Goal: Transaction & Acquisition: Subscribe to service/newsletter

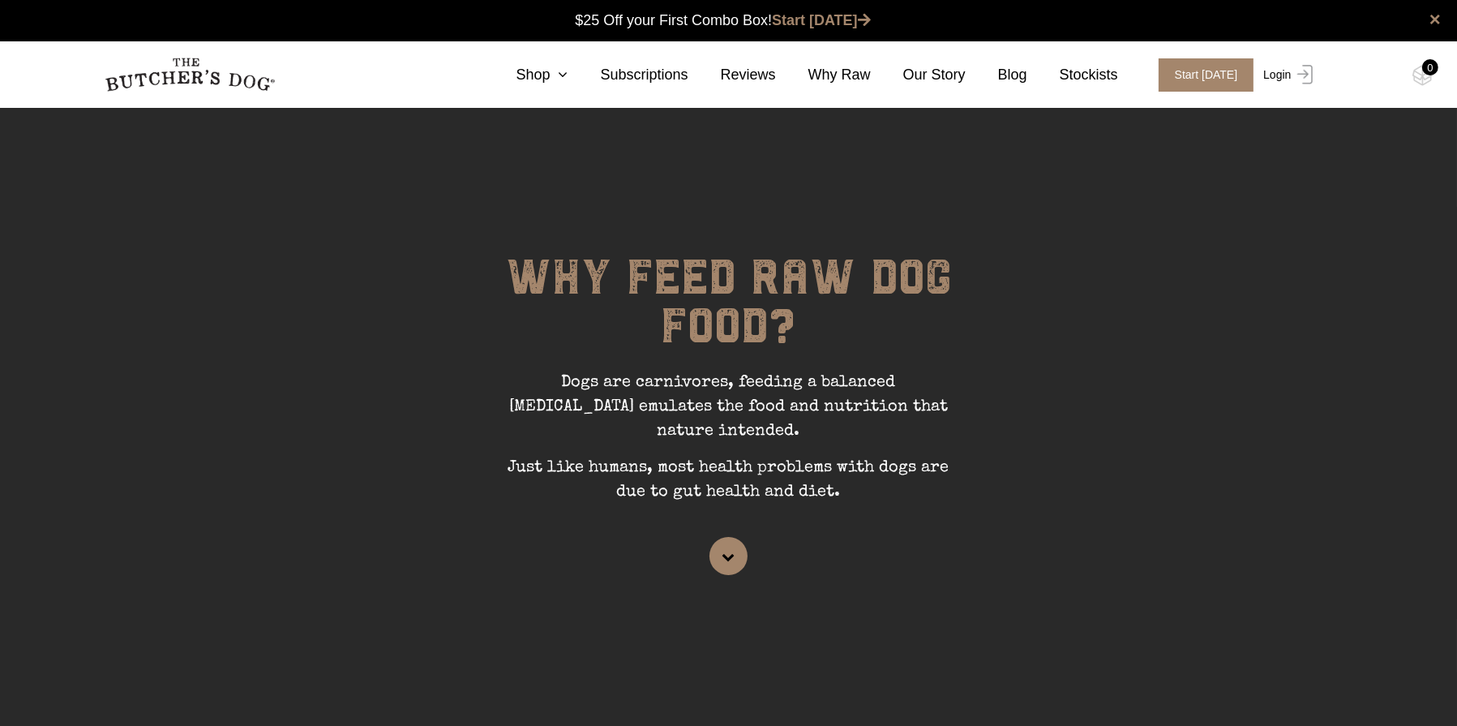
click at [1292, 68] on img at bounding box center [1302, 74] width 21 height 19
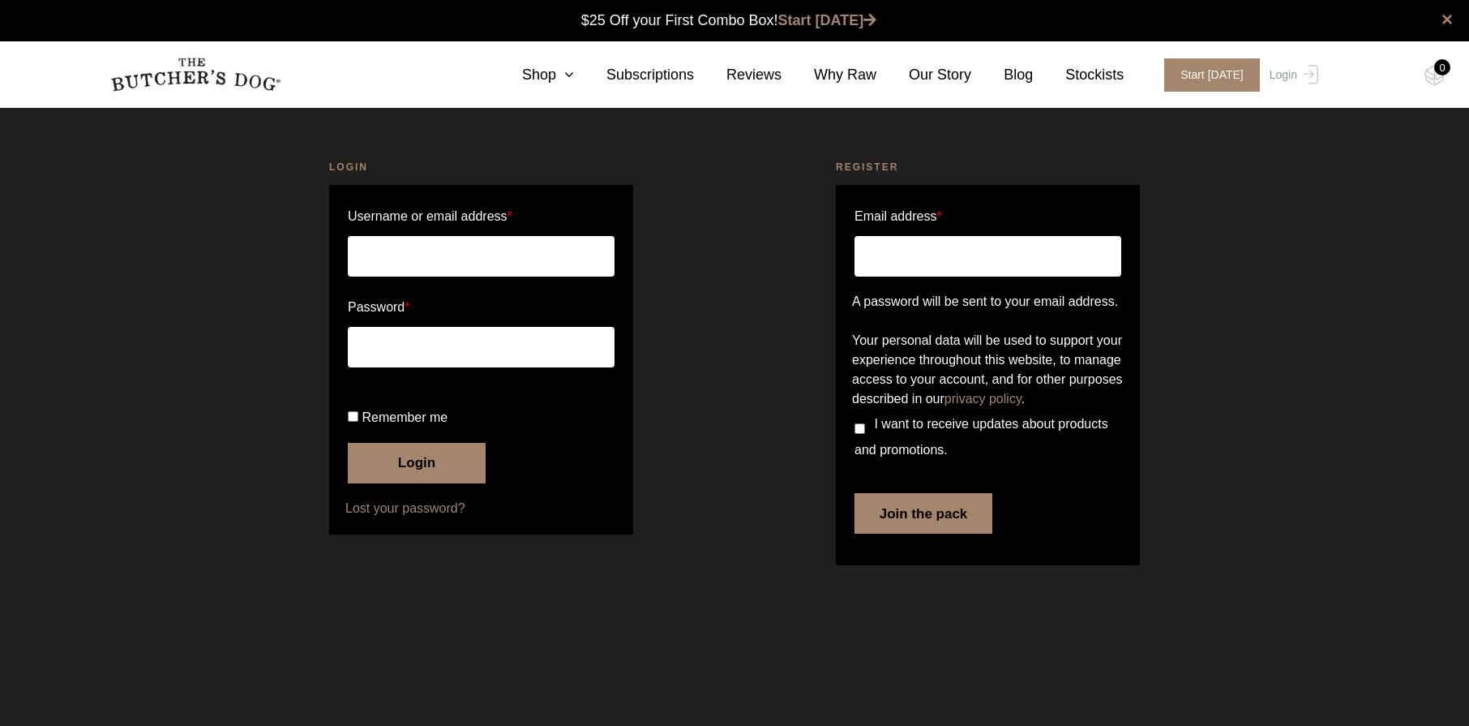
type input "info@savifurniture.com.au"
click at [431, 483] on button "Login" at bounding box center [417, 463] width 138 height 41
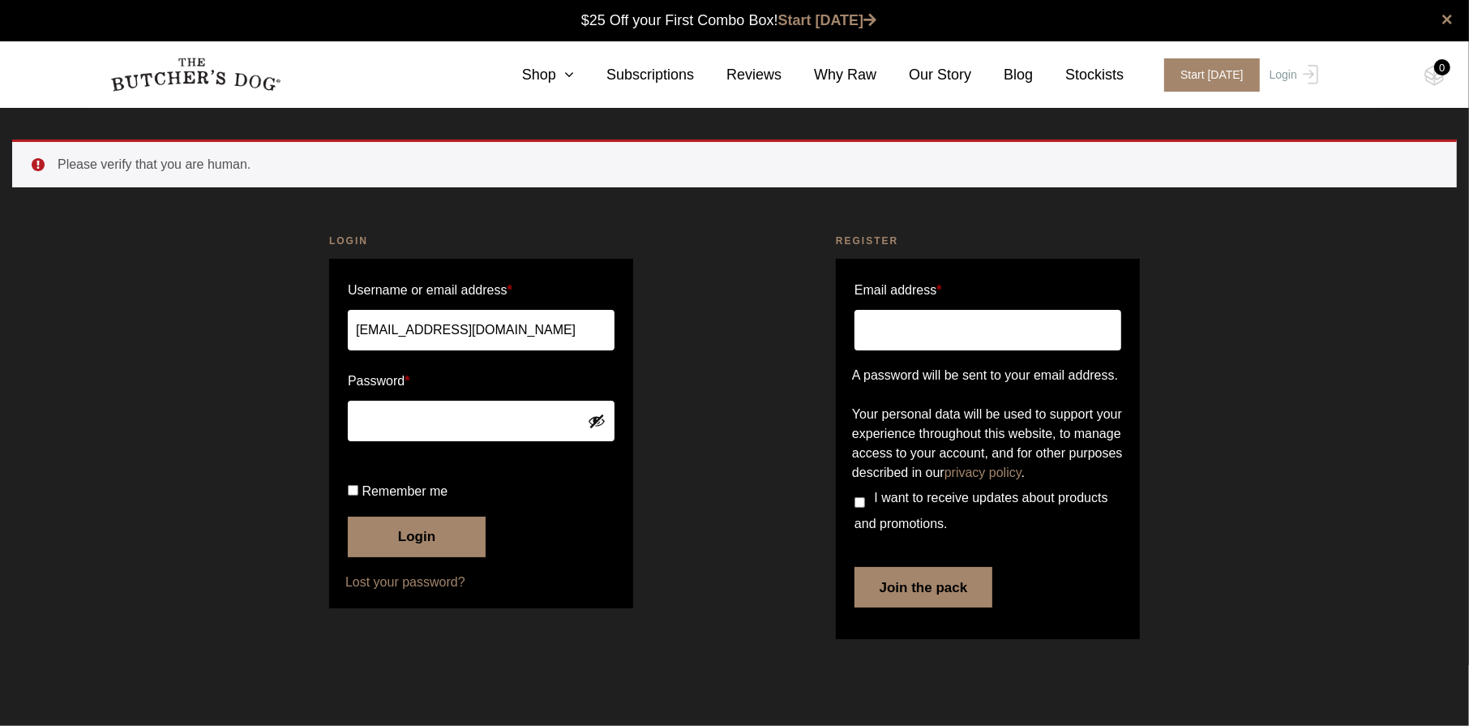
click at [432, 557] on button "Login" at bounding box center [417, 537] width 138 height 41
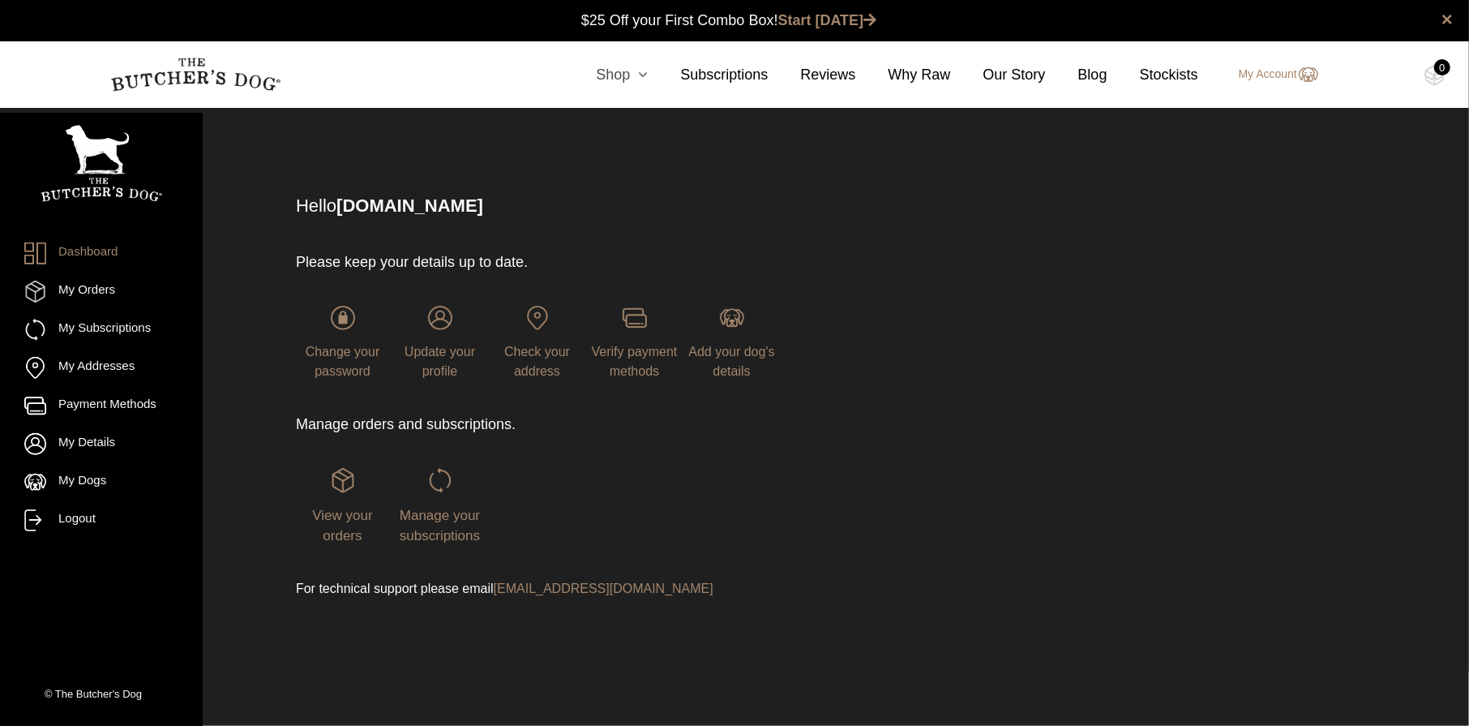
click at [648, 73] on icon at bounding box center [639, 74] width 18 height 15
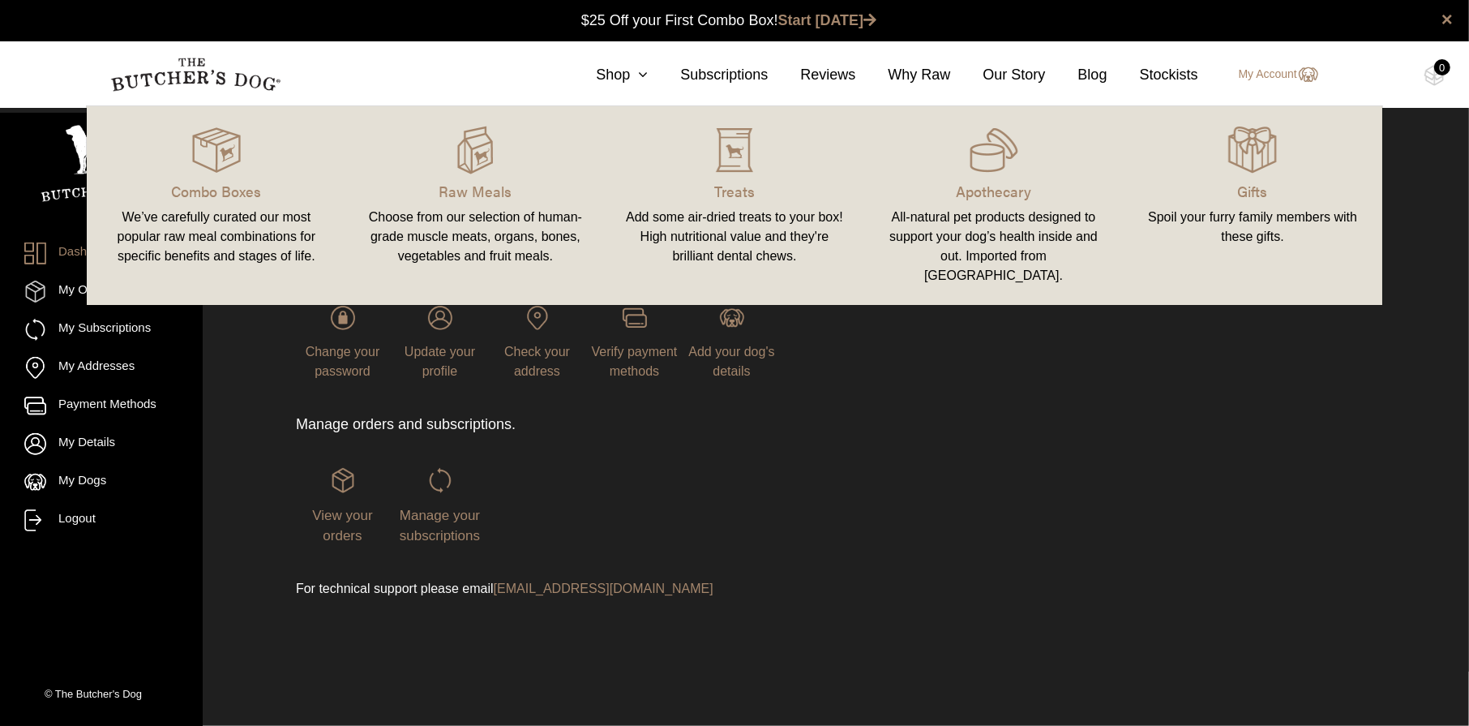
click at [254, 206] on link "Combo Boxes We’ve carefully curated our most popular raw meal combinations for …" at bounding box center [216, 205] width 259 height 166
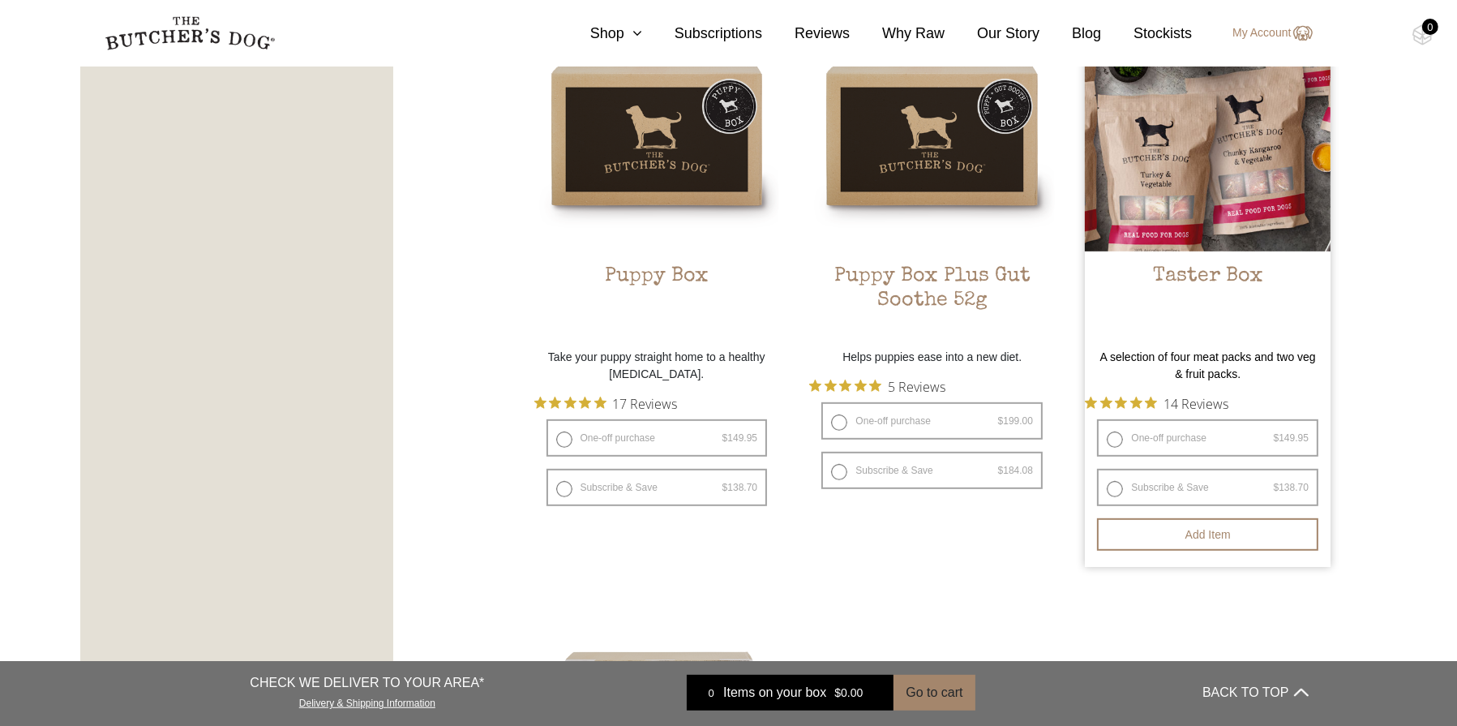
scroll to position [973, 0]
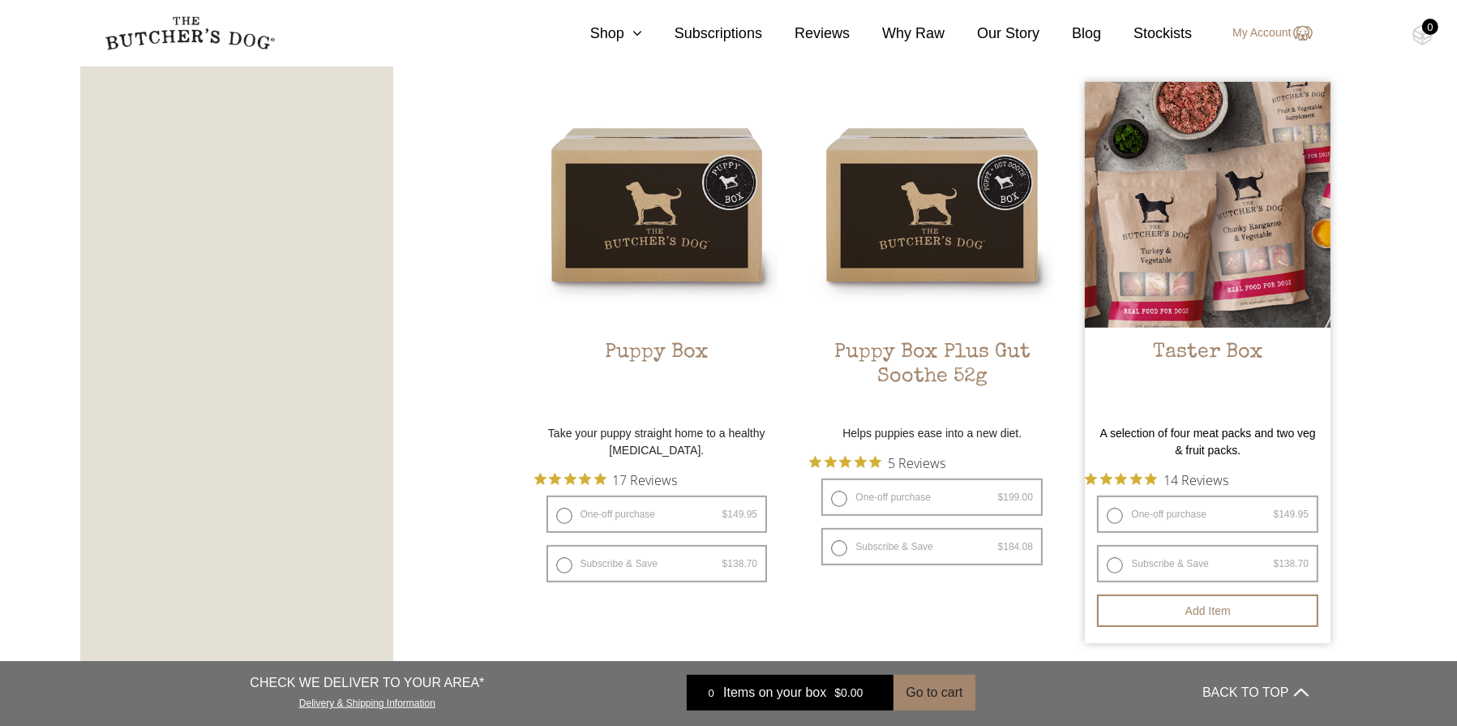
click at [1115, 512] on label "One-off purchase $ 149.95 — or subscribe and save 7.5%" at bounding box center [1207, 513] width 221 height 37
radio input "true"
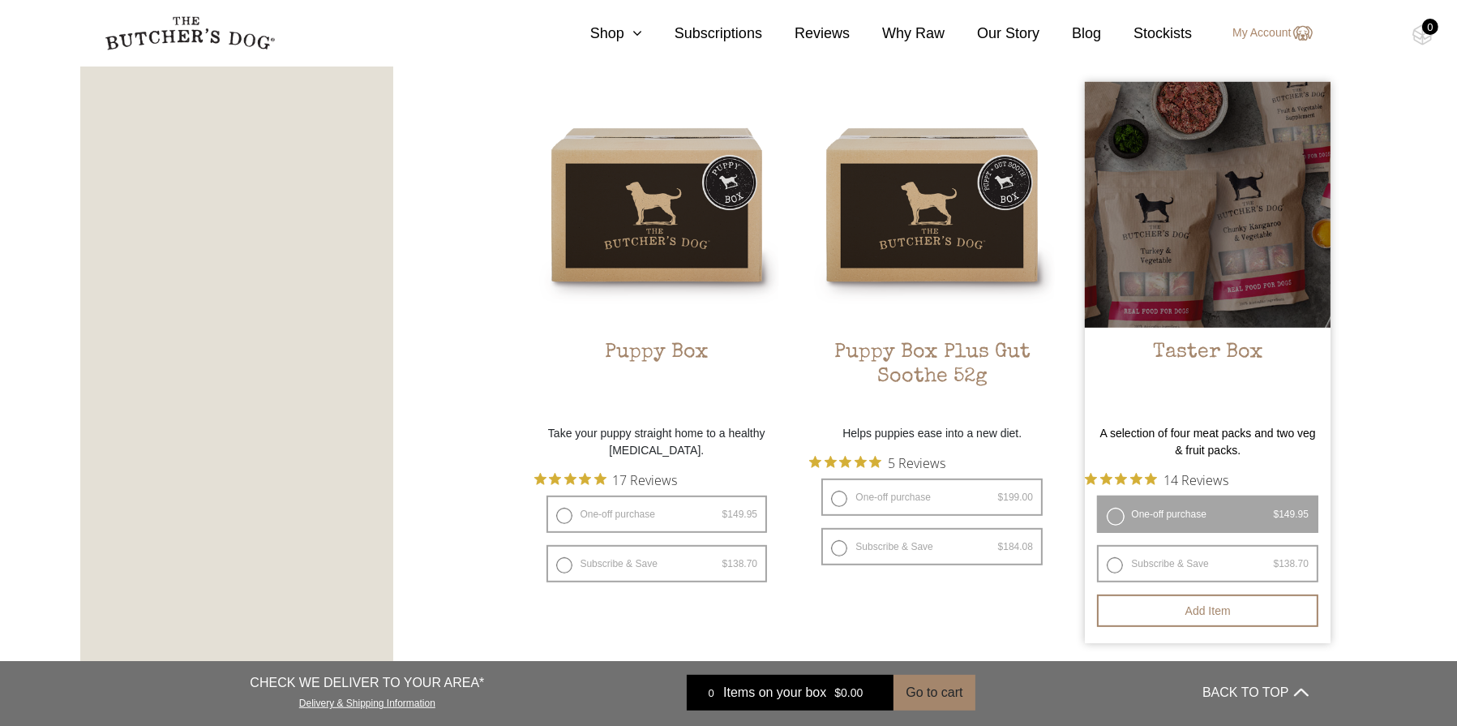
click at [1109, 564] on label "Subscribe & Save $ 149.95 Original price was: $149.95. $ 138.70 Current price i…" at bounding box center [1207, 563] width 221 height 37
radio input "true"
radio input "false"
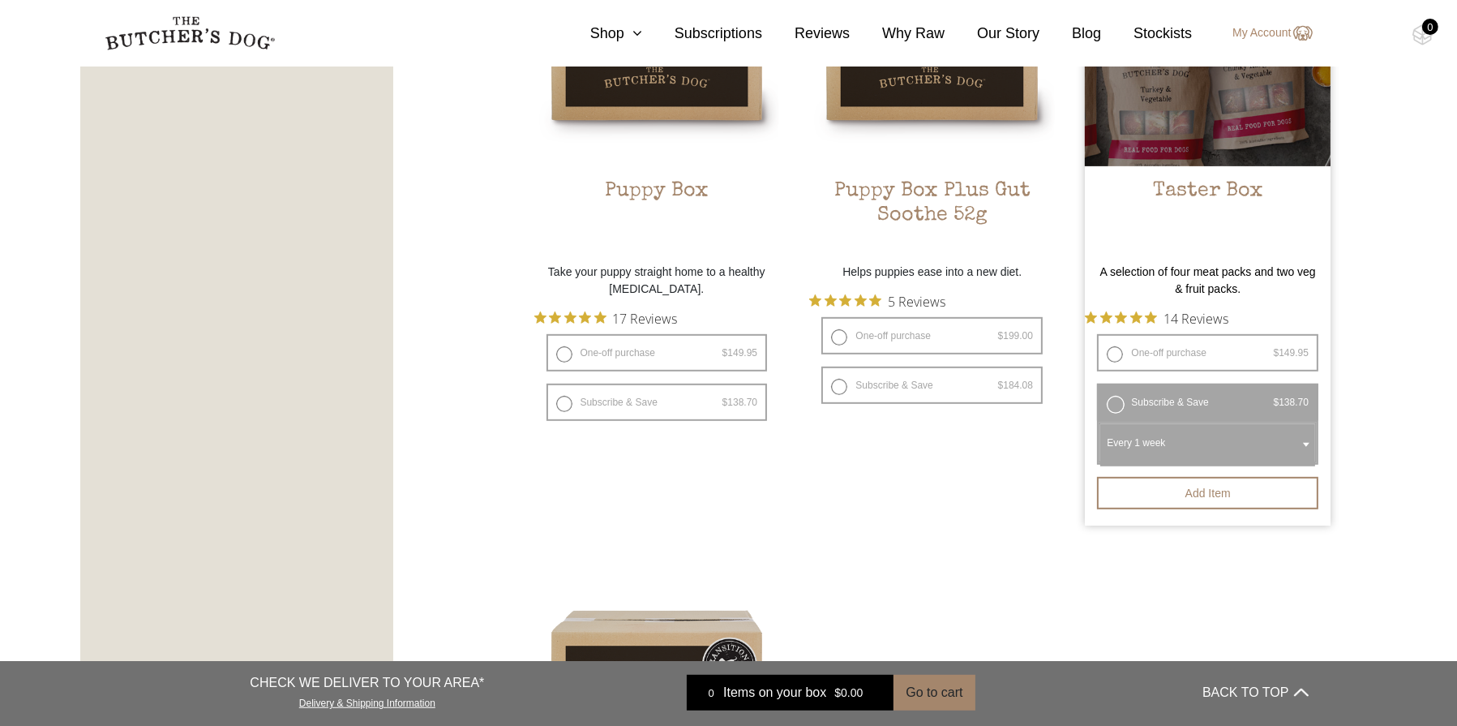
scroll to position [1135, 0]
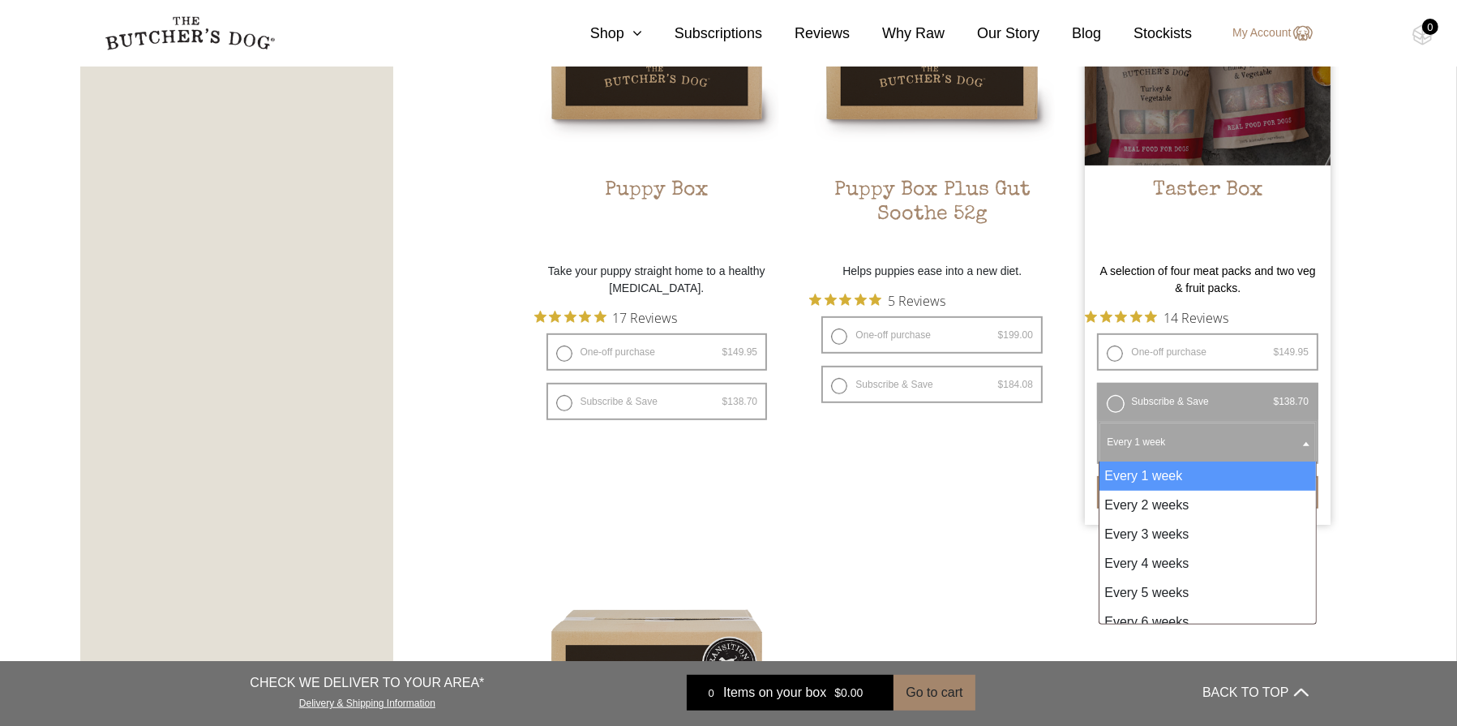
click at [1307, 439] on span at bounding box center [1306, 443] width 16 height 37
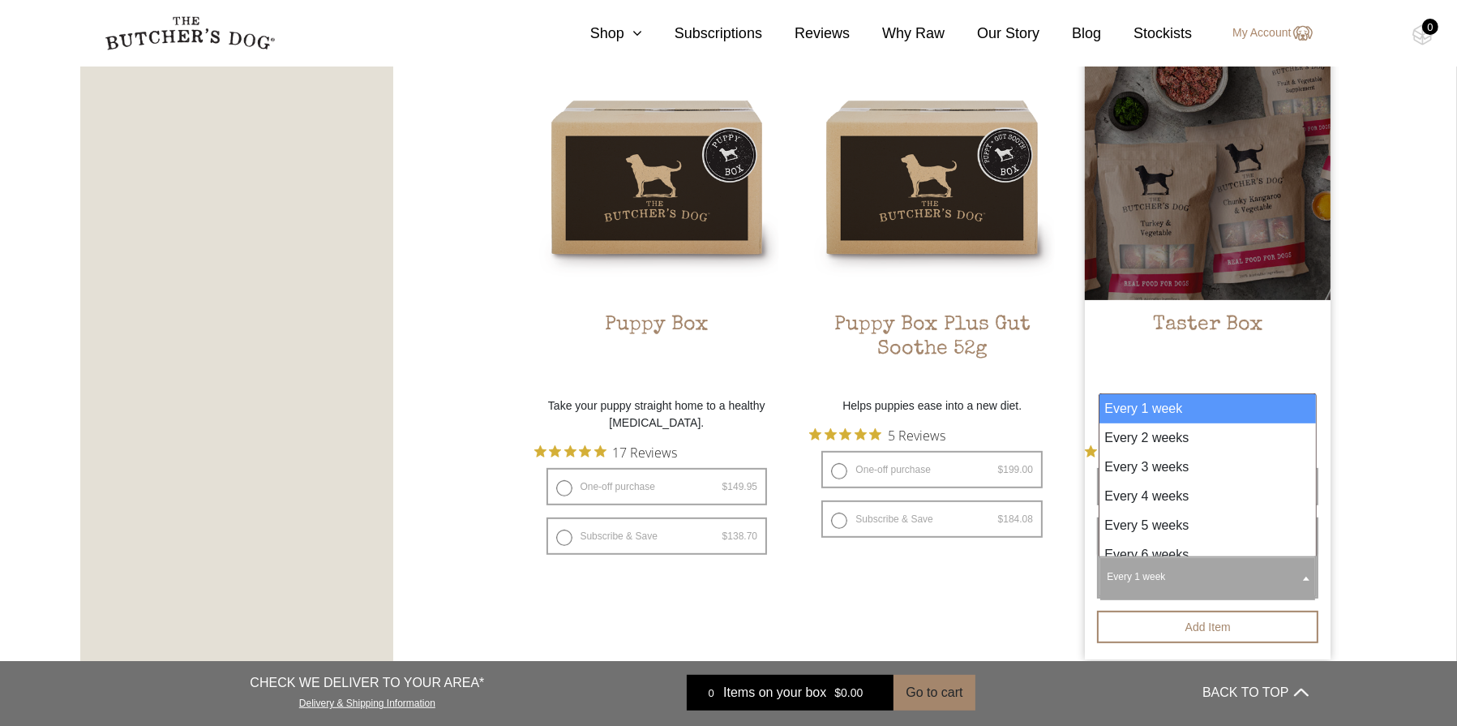
scroll to position [973, 0]
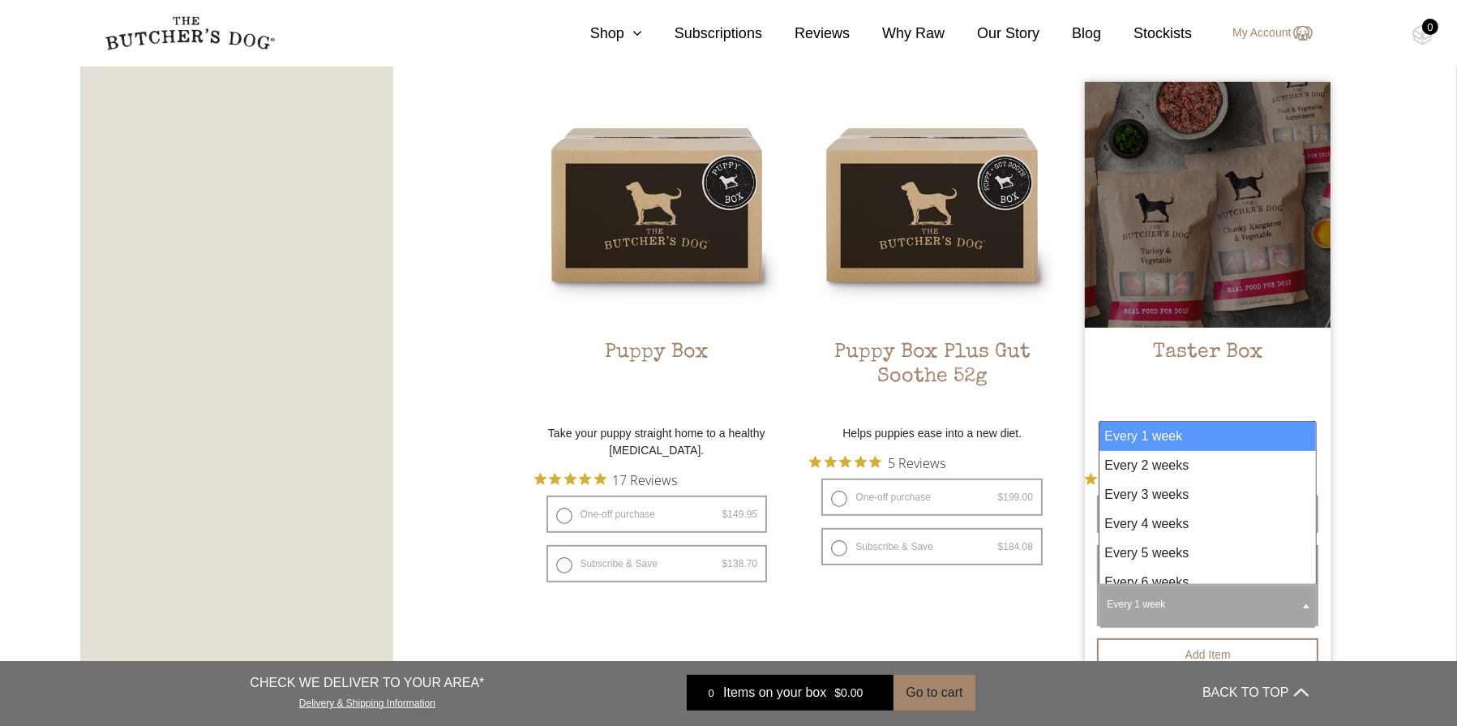
click at [1216, 250] on div at bounding box center [1208, 205] width 246 height 246
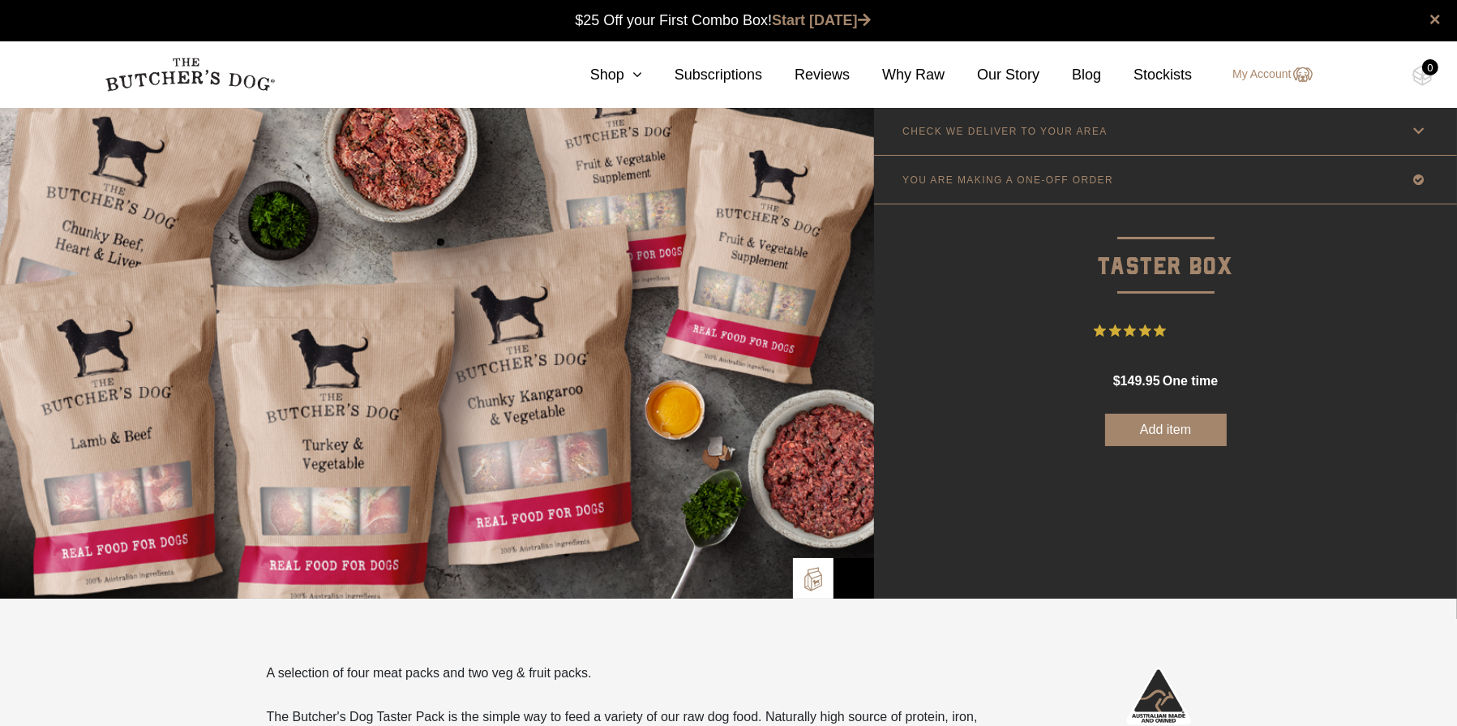
click at [1160, 443] on button "Add item" at bounding box center [1166, 430] width 122 height 32
click at [1160, 384] on span "one time" at bounding box center [1189, 380] width 58 height 19
click at [632, 75] on link "Shop" at bounding box center [600, 75] width 84 height 22
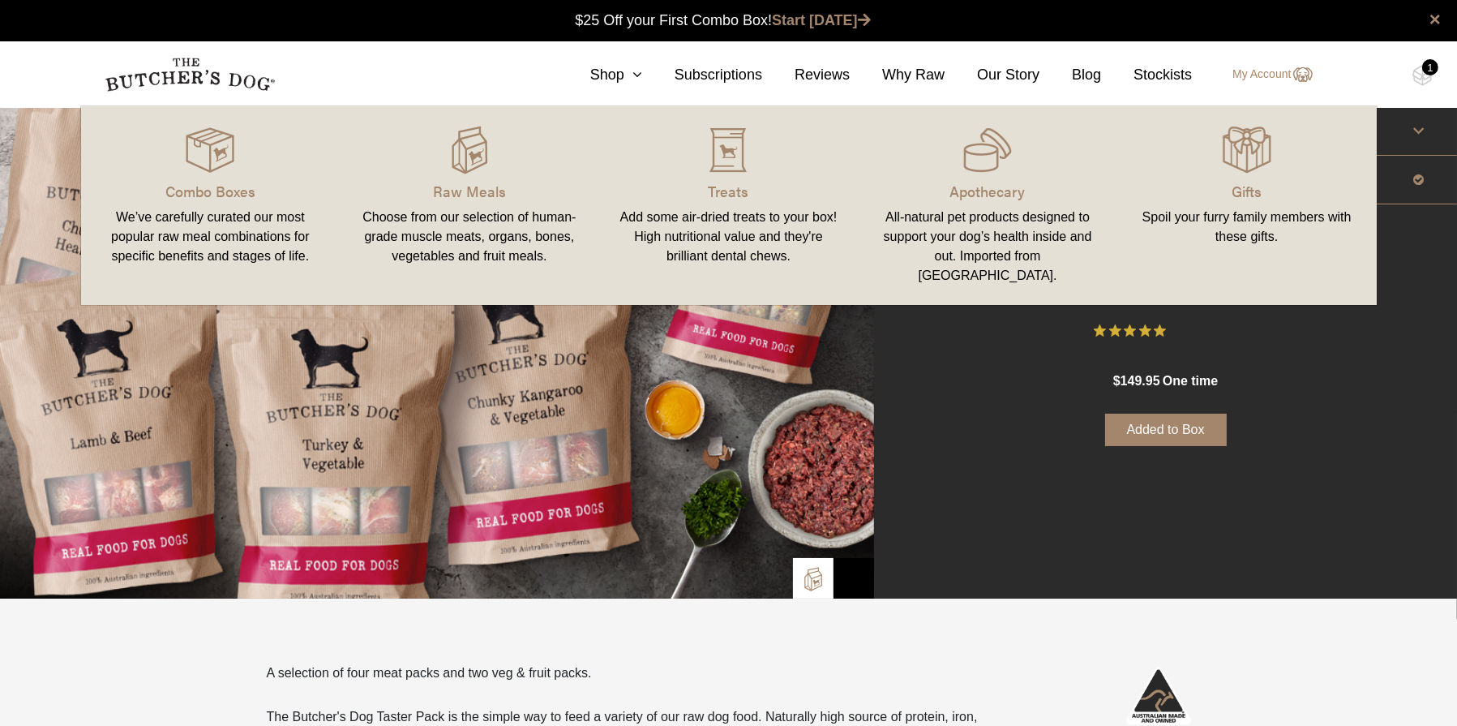
click at [229, 210] on div "We’ve carefully curated our most popular raw meal combinations for specific ben…" at bounding box center [211, 237] width 221 height 58
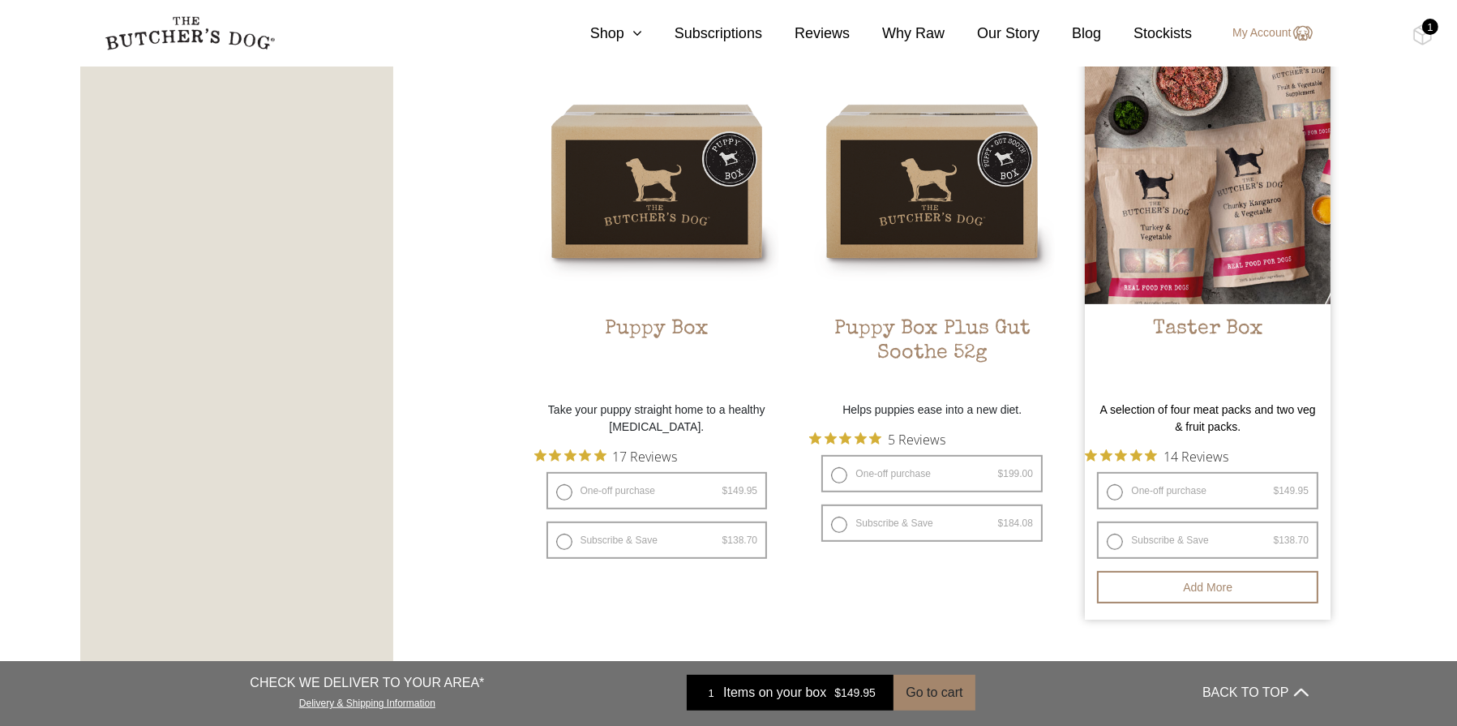
scroll to position [1135, 0]
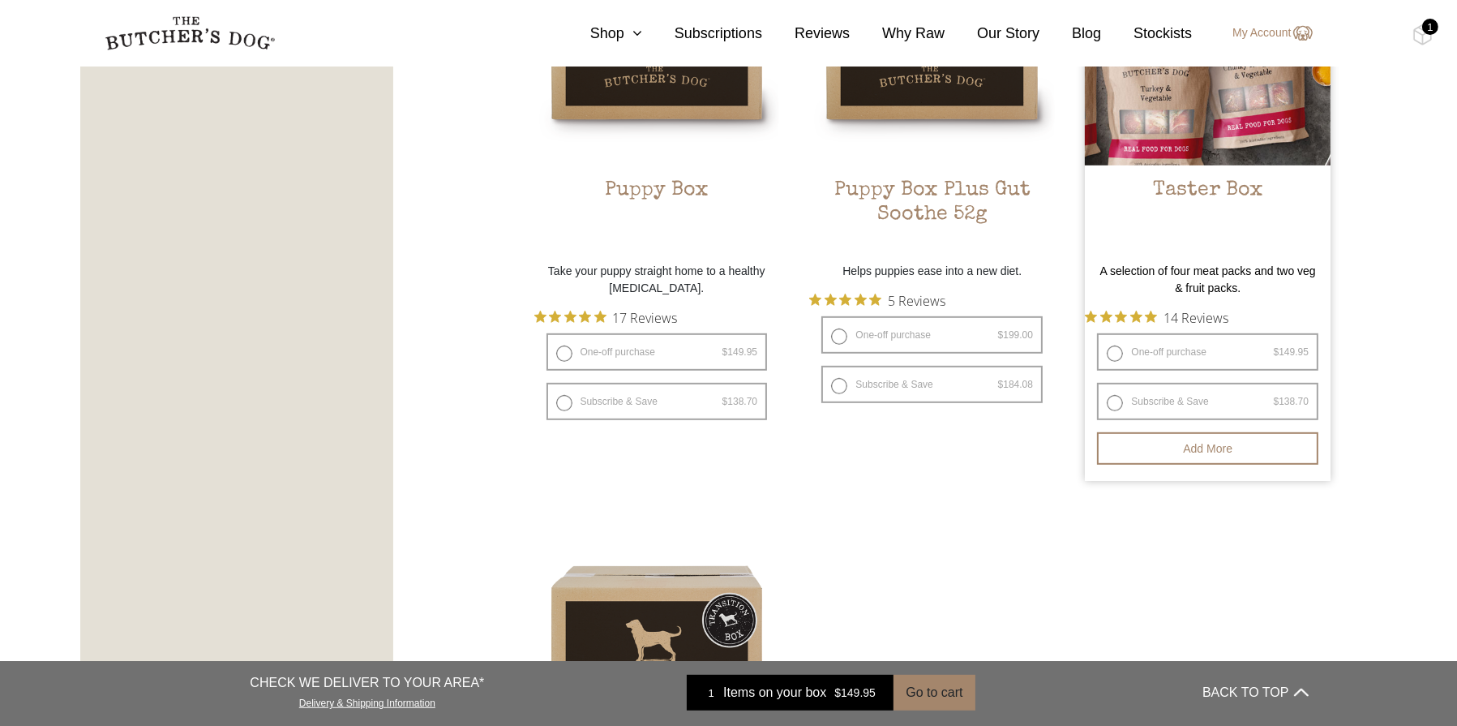
click at [1111, 401] on label "Subscribe & Save $ 149.95 Original price was: $149.95. $ 138.70 Current price i…" at bounding box center [1207, 401] width 221 height 37
radio input "true"
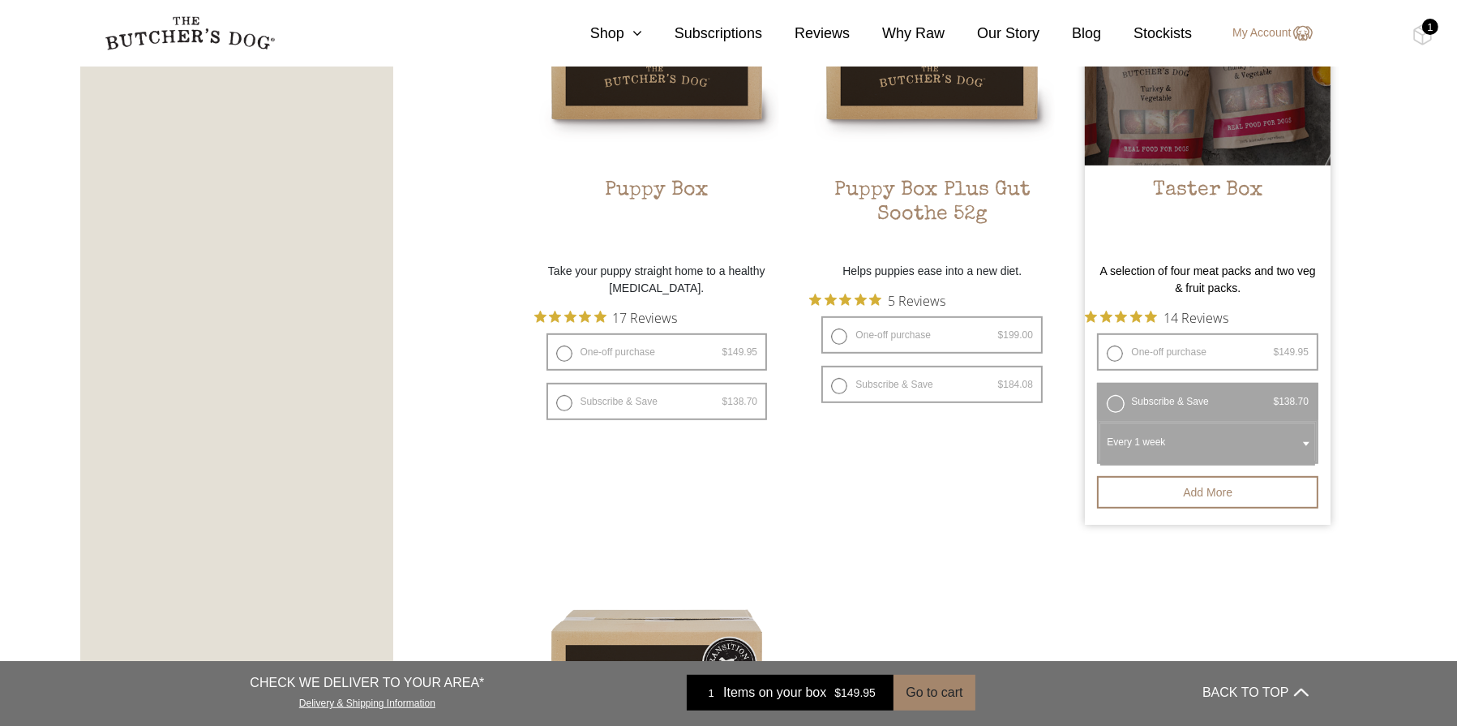
click at [1304, 442] on b at bounding box center [1306, 444] width 6 height 4
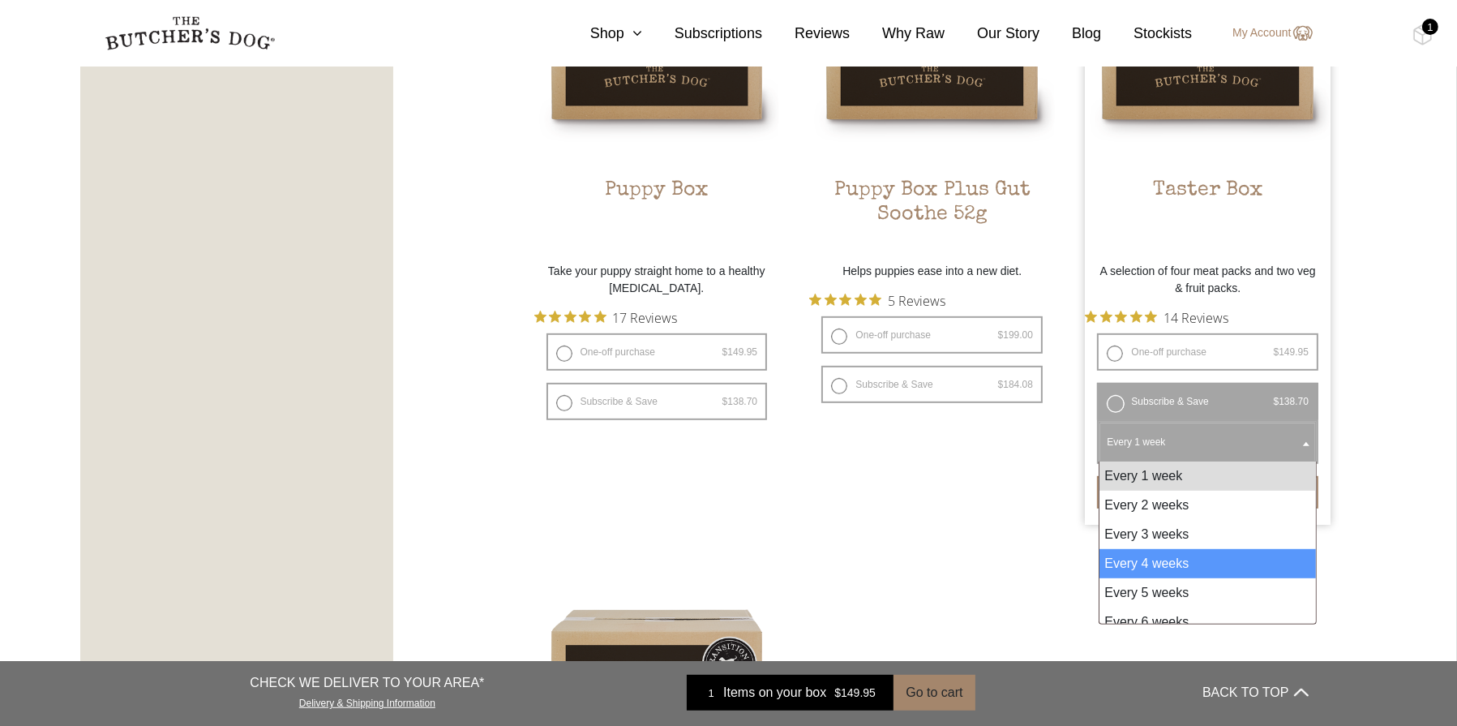
select select "4_week"
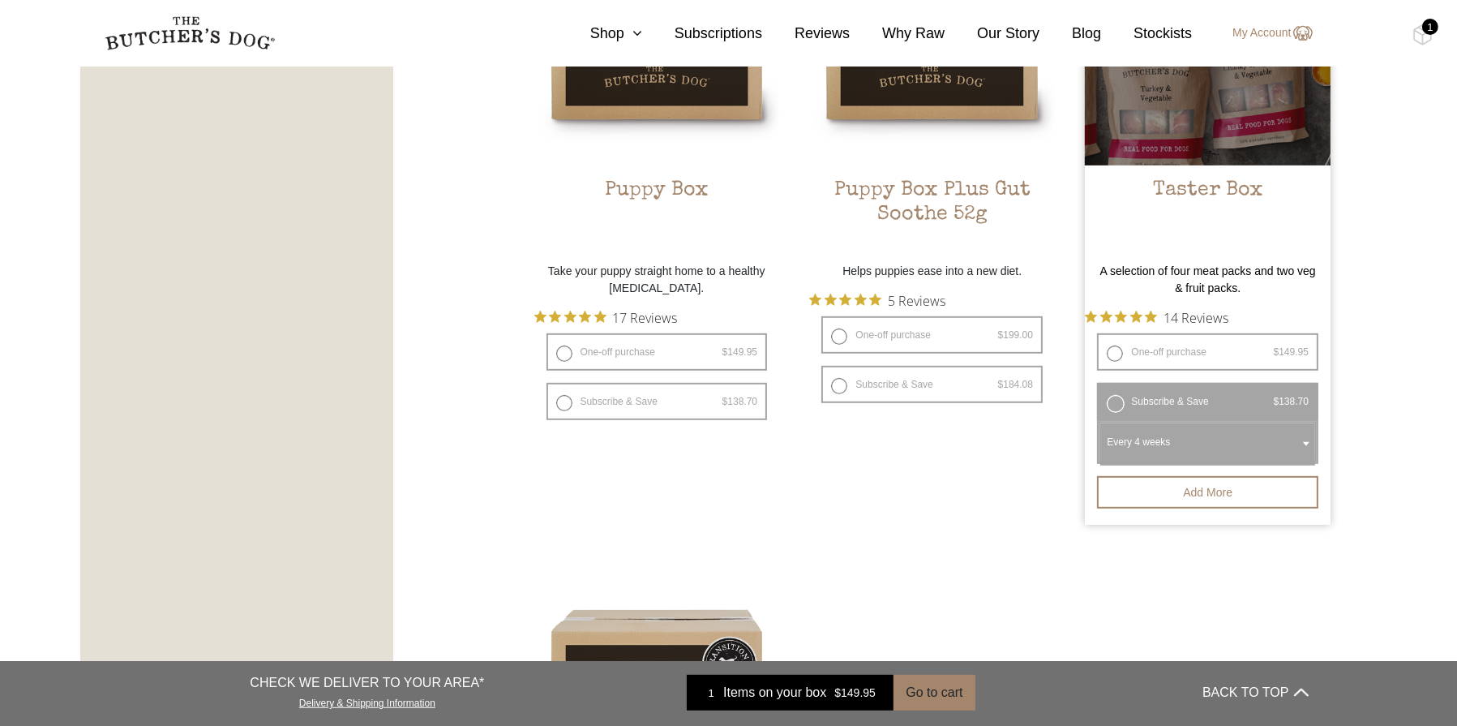
click at [1112, 399] on label "Subscribe & Save $ 149.95 Original price was: $149.95. $ 138.70 Current price i…" at bounding box center [1207, 401] width 221 height 37
click at [1114, 402] on label "Subscribe & Save $ 149.95 Original price was: $149.95. $ 138.70 Current price i…" at bounding box center [1207, 401] width 221 height 37
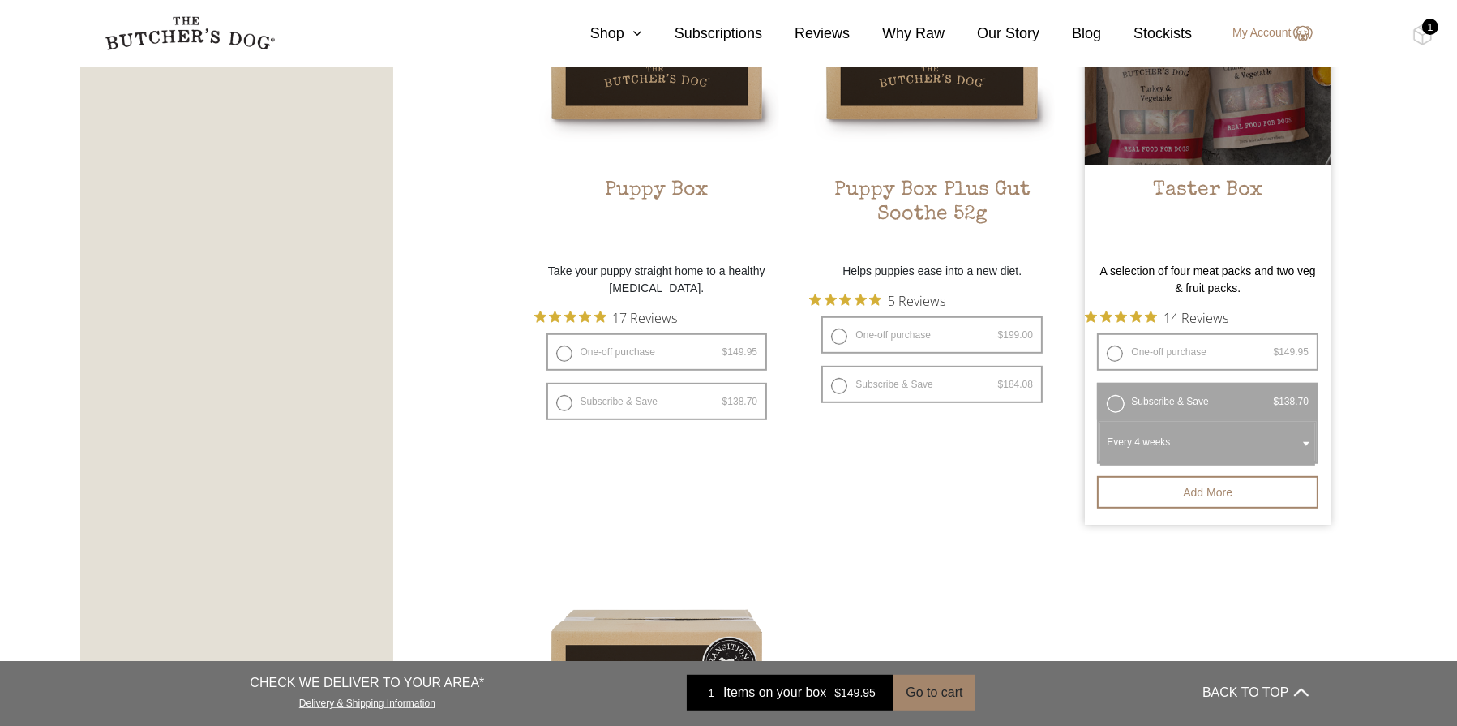
click at [1232, 493] on button "Add more" at bounding box center [1207, 492] width 221 height 32
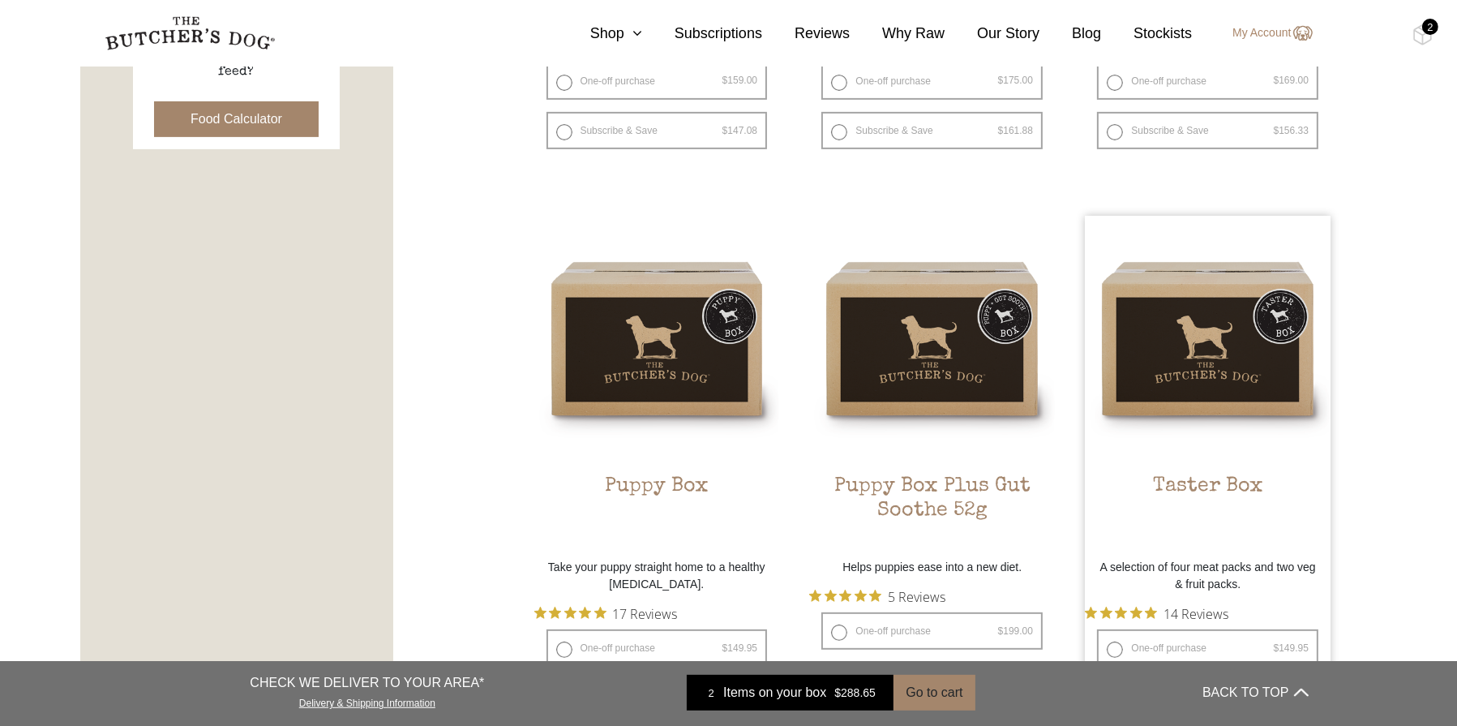
scroll to position [811, 0]
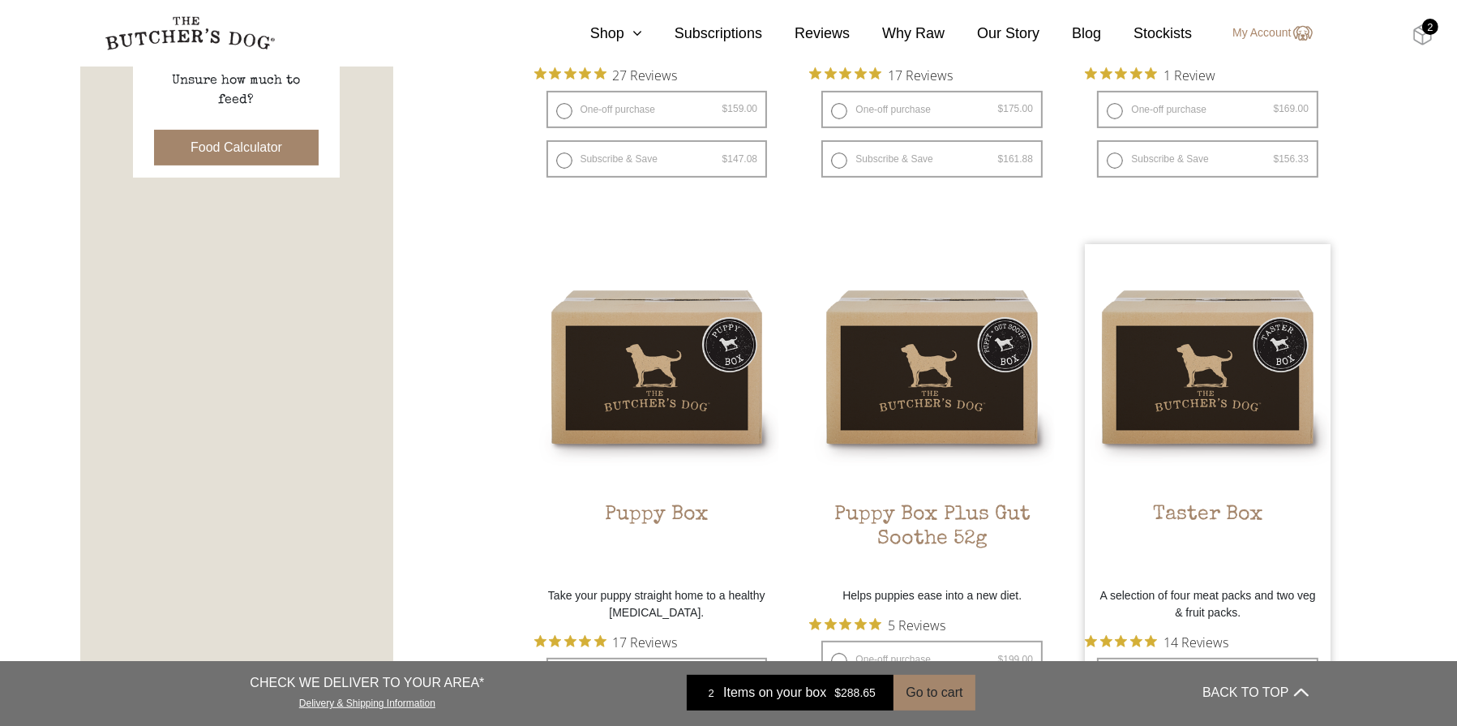
click at [1427, 35] on img at bounding box center [1422, 34] width 20 height 21
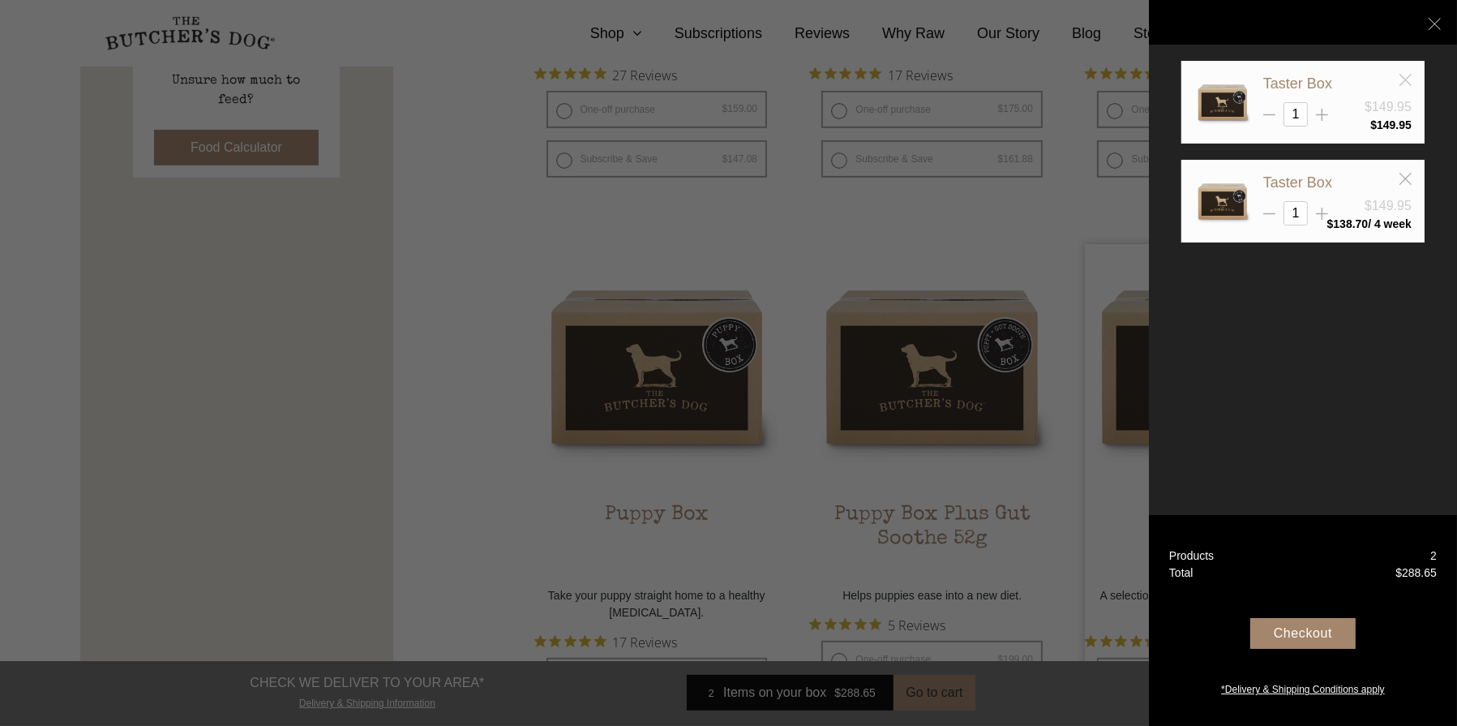
click at [1409, 78] on icon at bounding box center [1406, 80] width 12 height 12
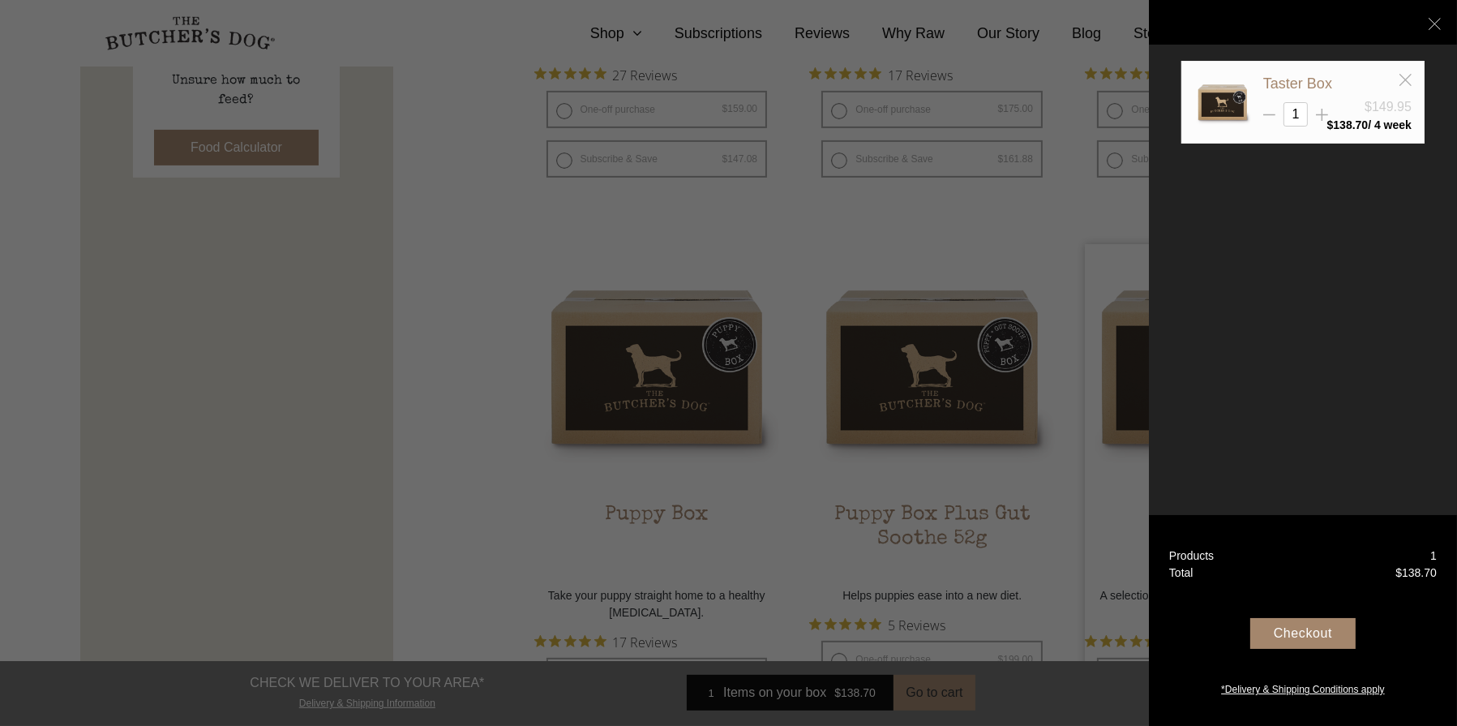
click at [1307, 632] on div "Checkout" at bounding box center [1302, 633] width 105 height 31
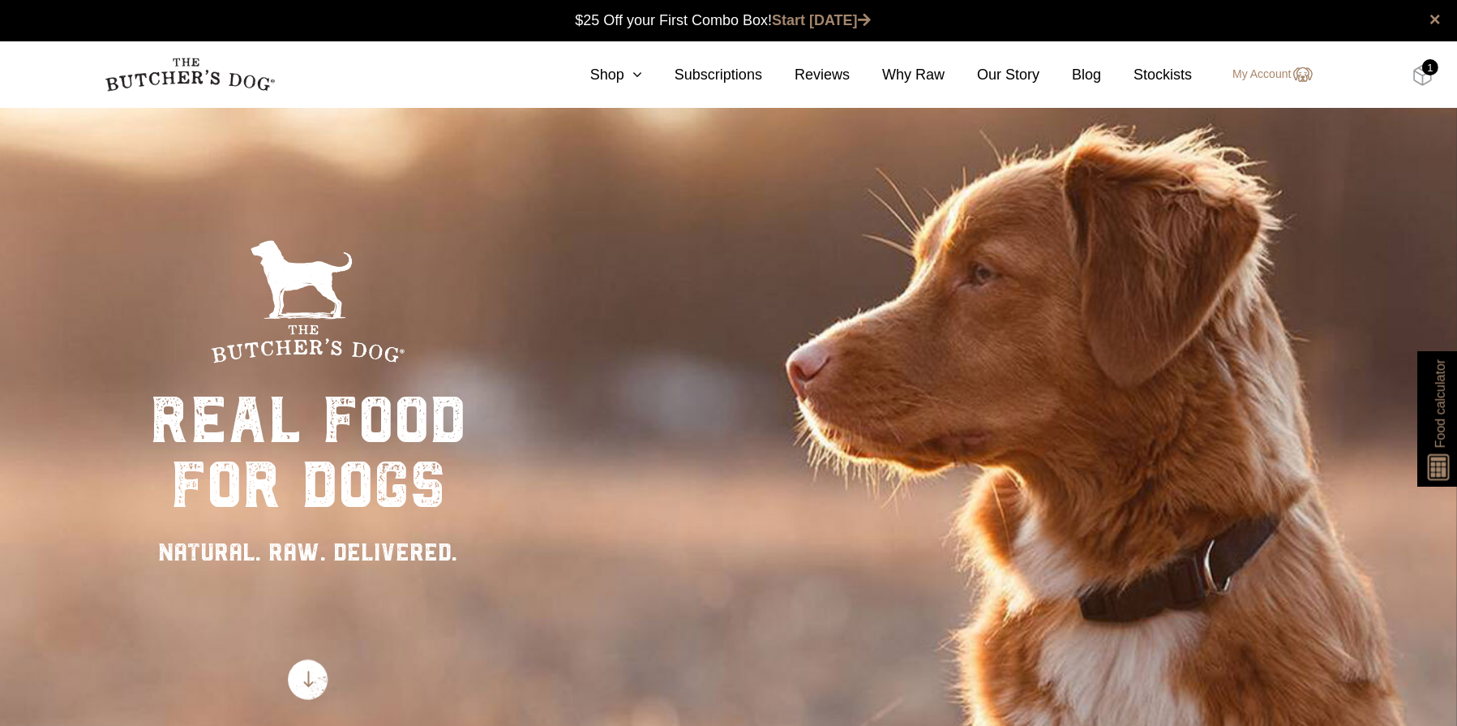
click at [1422, 73] on img at bounding box center [1422, 75] width 20 height 21
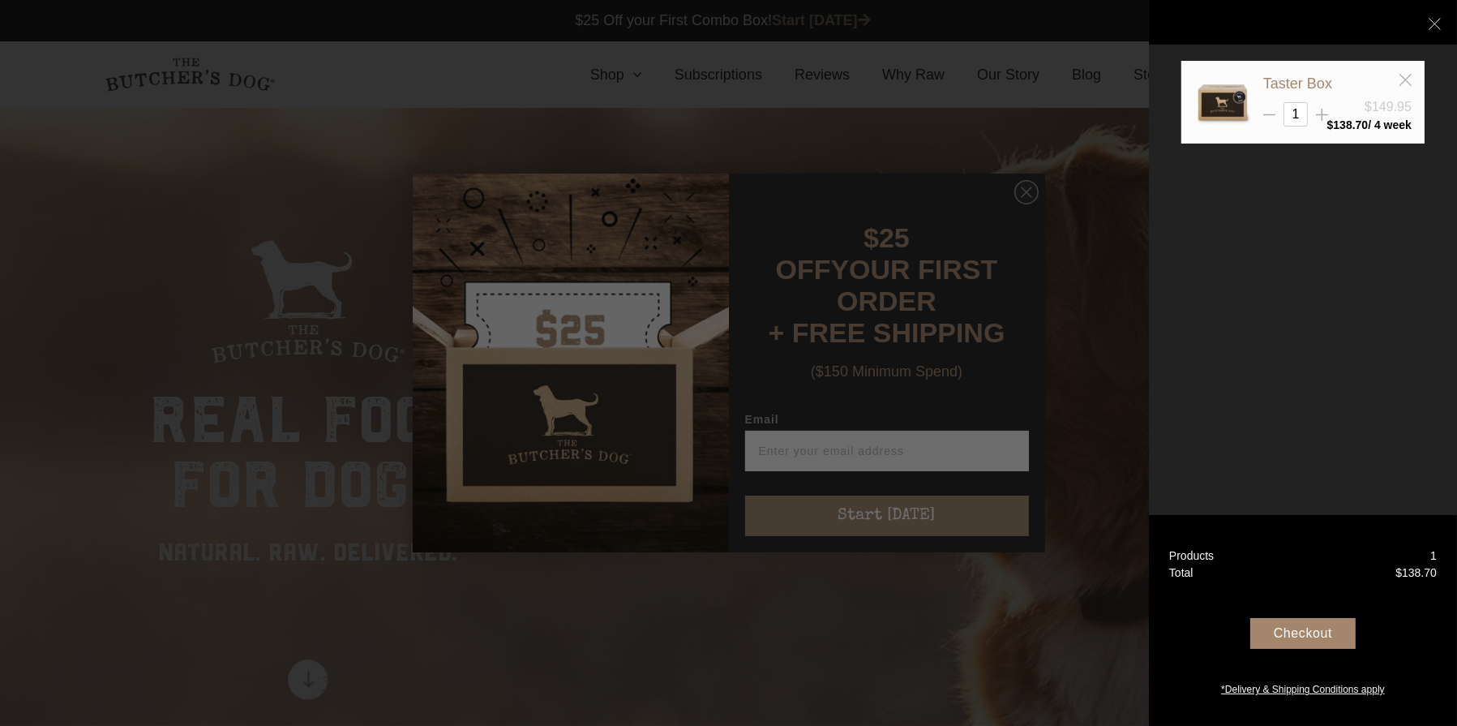
click at [1412, 76] on div "Taster Box $149.95 1 $ 138.70" at bounding box center [1302, 102] width 243 height 83
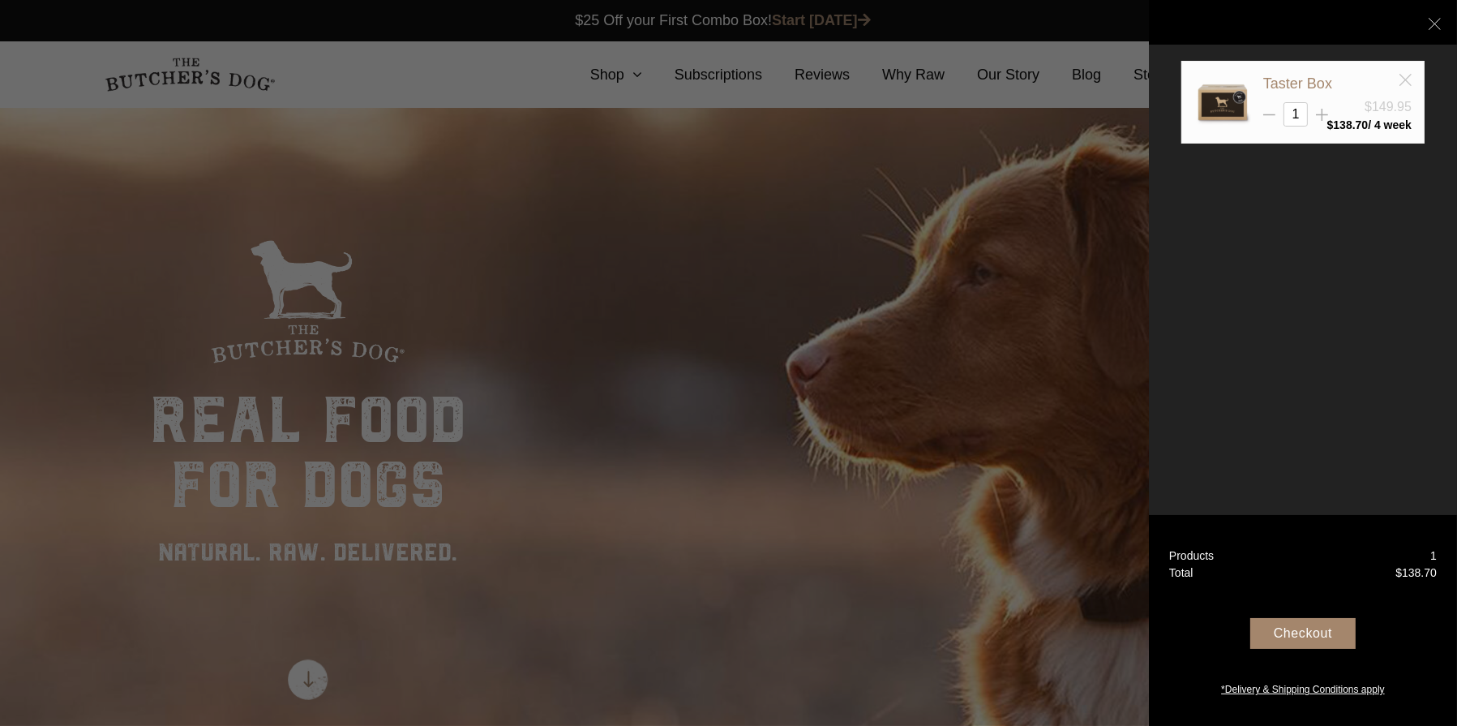
click at [1408, 77] on line at bounding box center [1405, 79] width 11 height 11
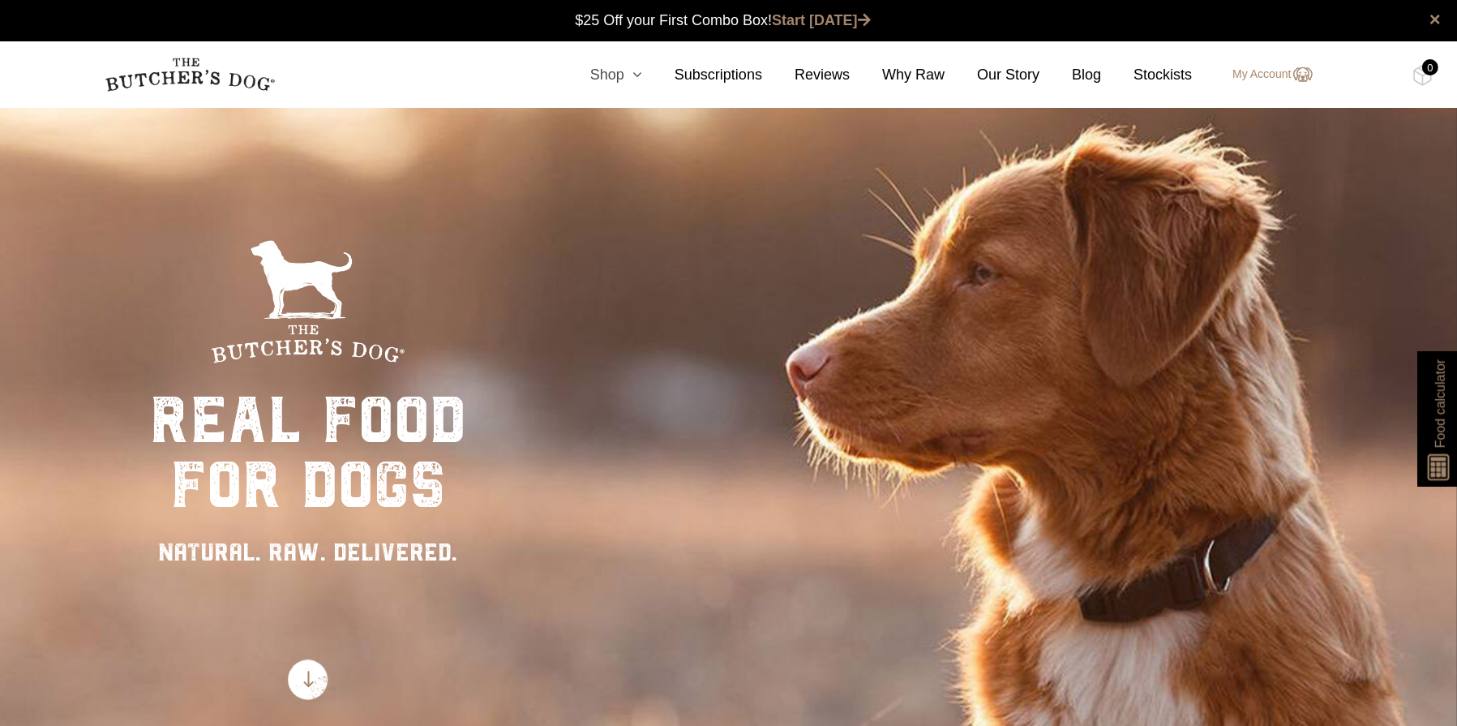
click at [630, 71] on link "Shop" at bounding box center [600, 75] width 84 height 22
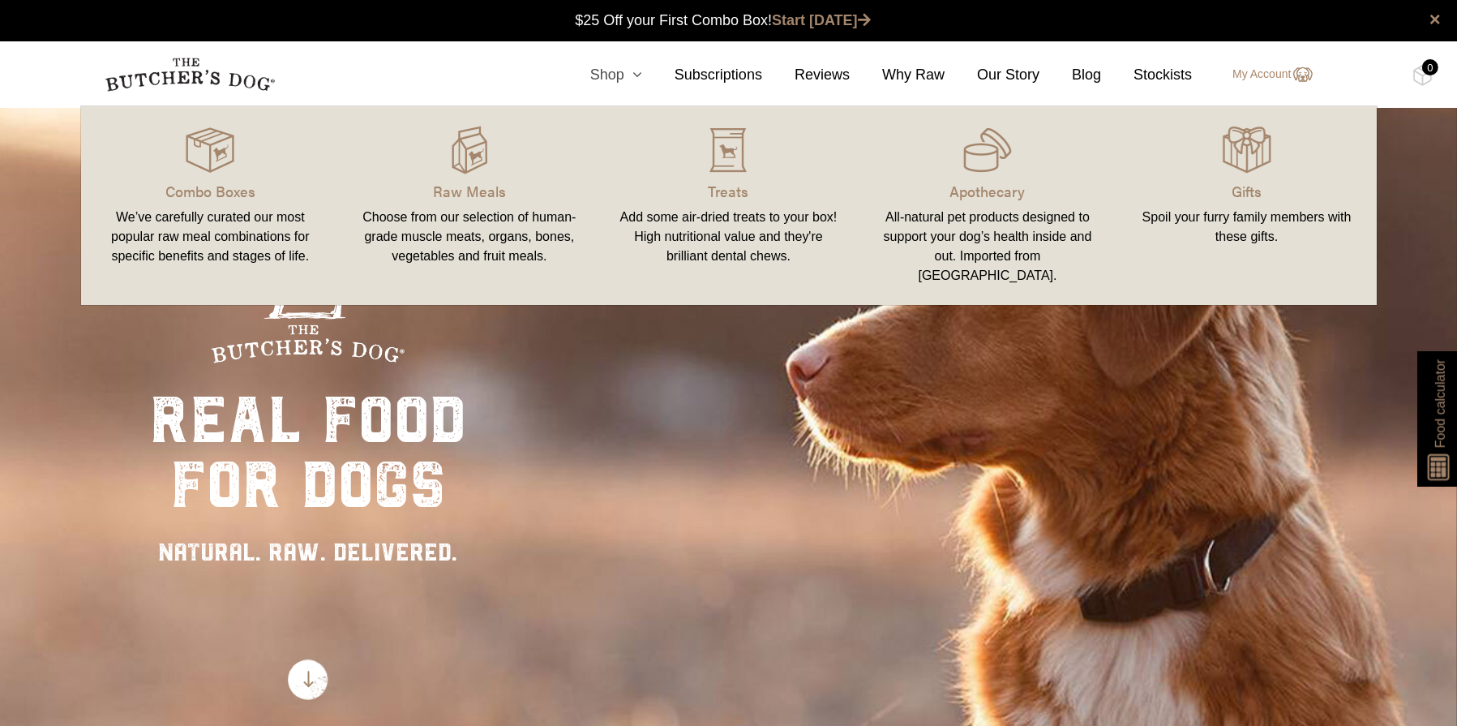
click at [642, 77] on icon at bounding box center [633, 74] width 18 height 15
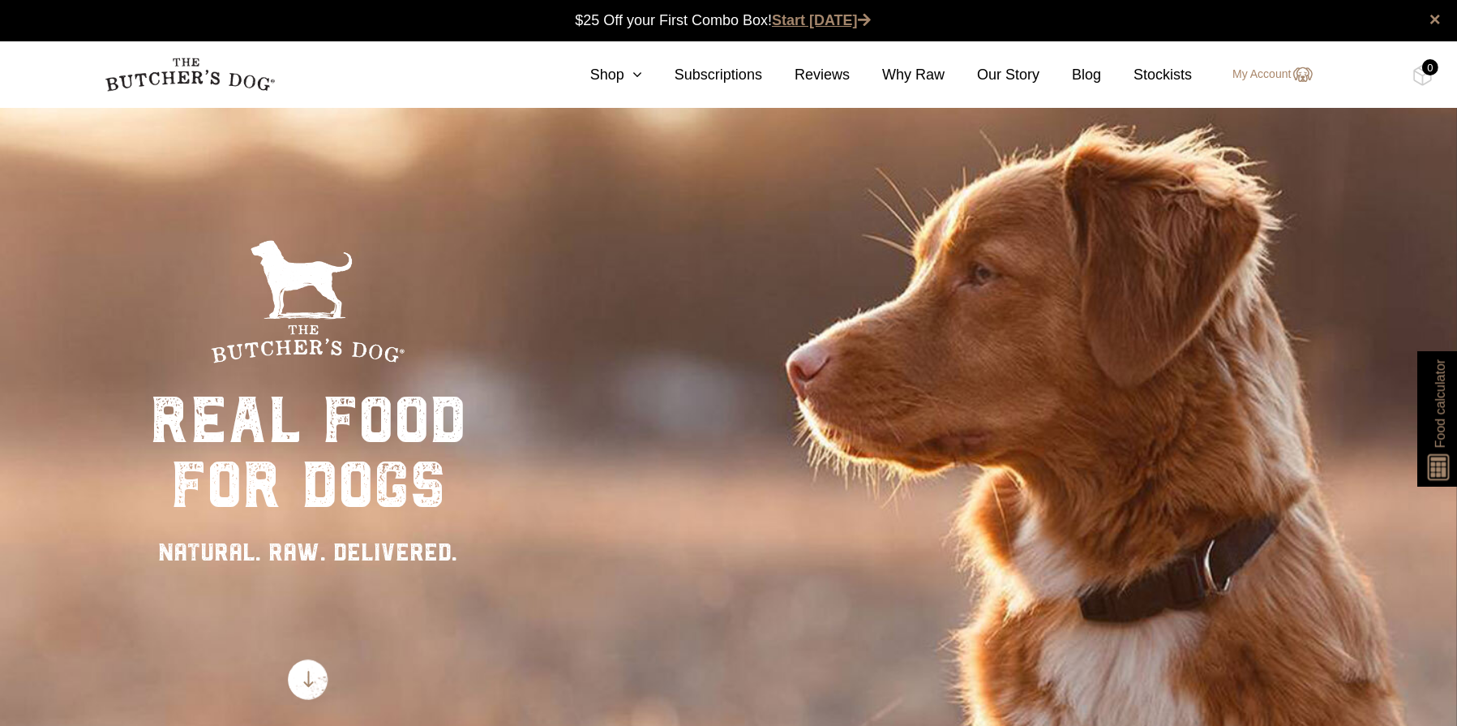
click at [828, 19] on link "Start [DATE]" at bounding box center [821, 20] width 99 height 16
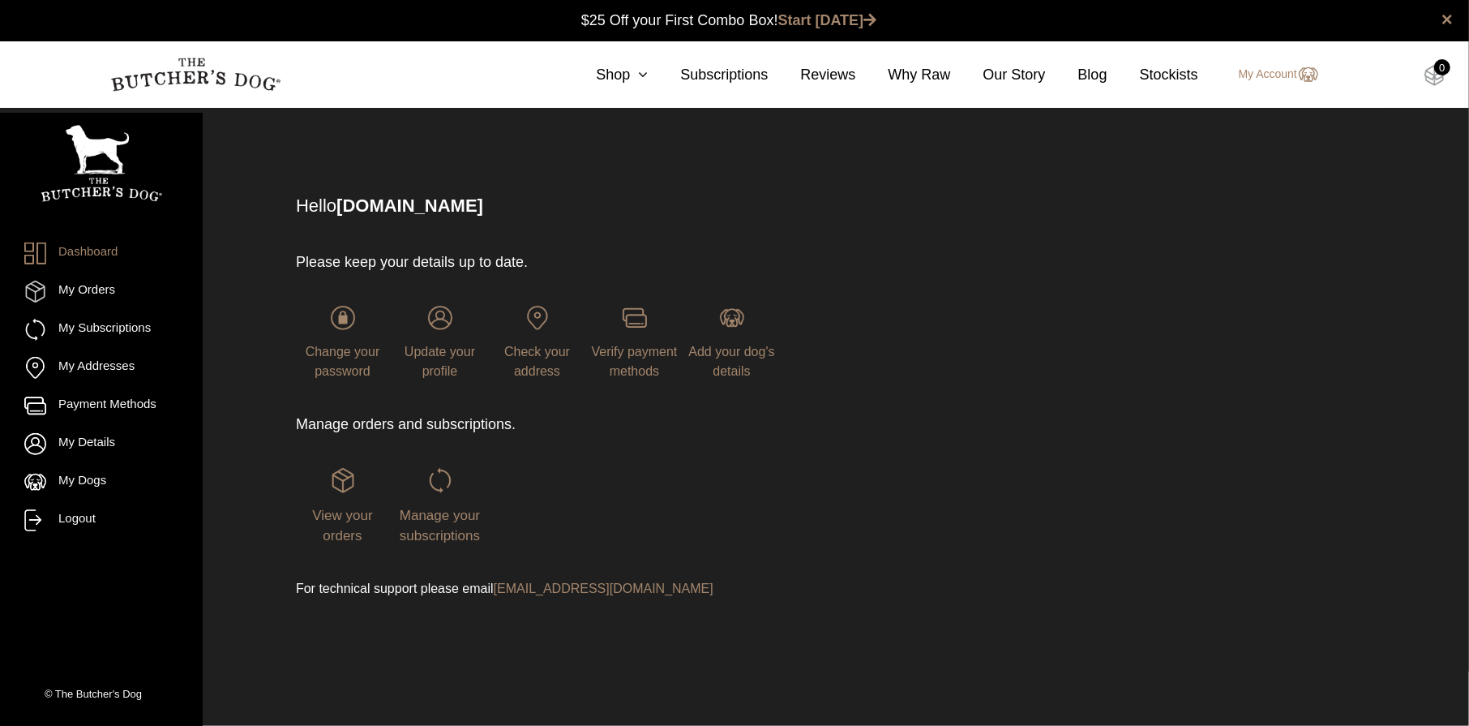
click at [1436, 75] on img at bounding box center [1435, 75] width 20 height 21
click at [645, 76] on icon at bounding box center [639, 74] width 18 height 15
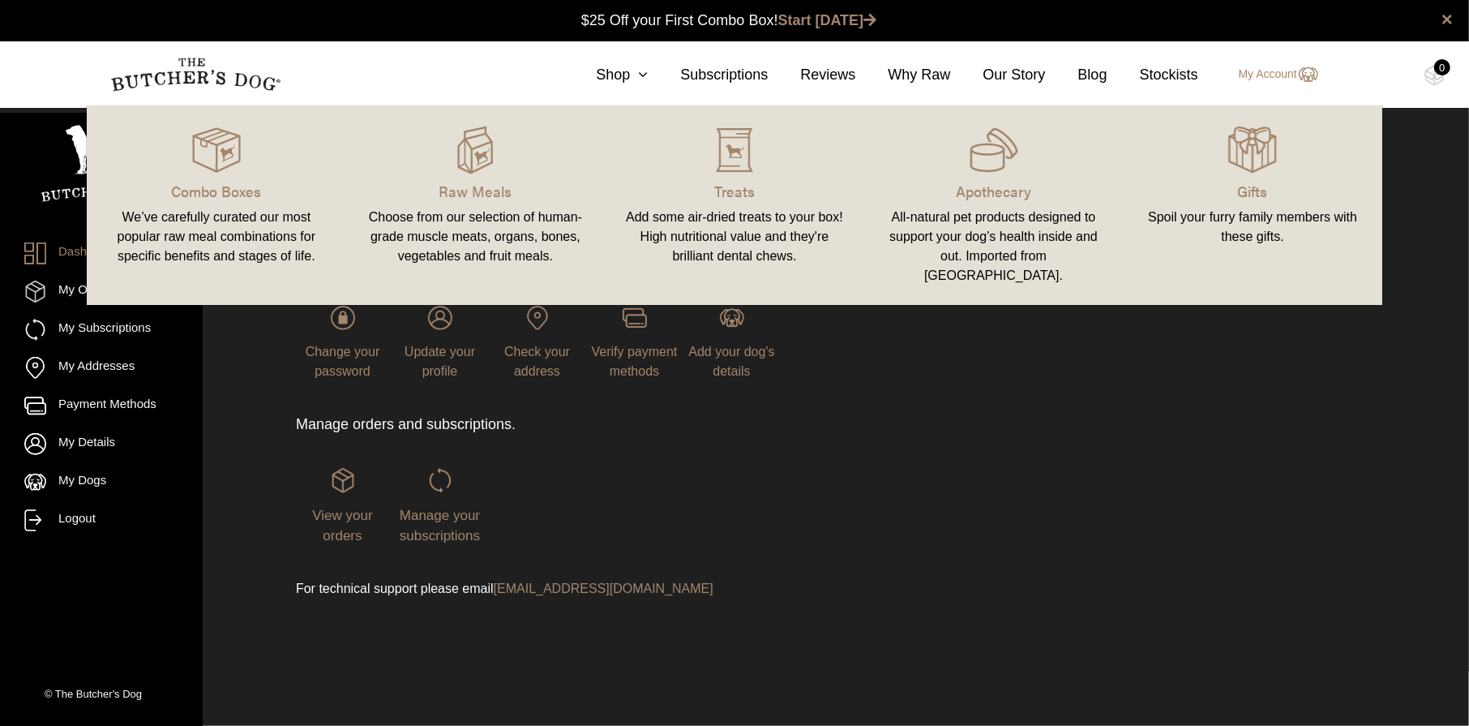
click at [183, 223] on div "We’ve carefully curated our most popular raw meal combinations for specific ben…" at bounding box center [216, 237] width 221 height 58
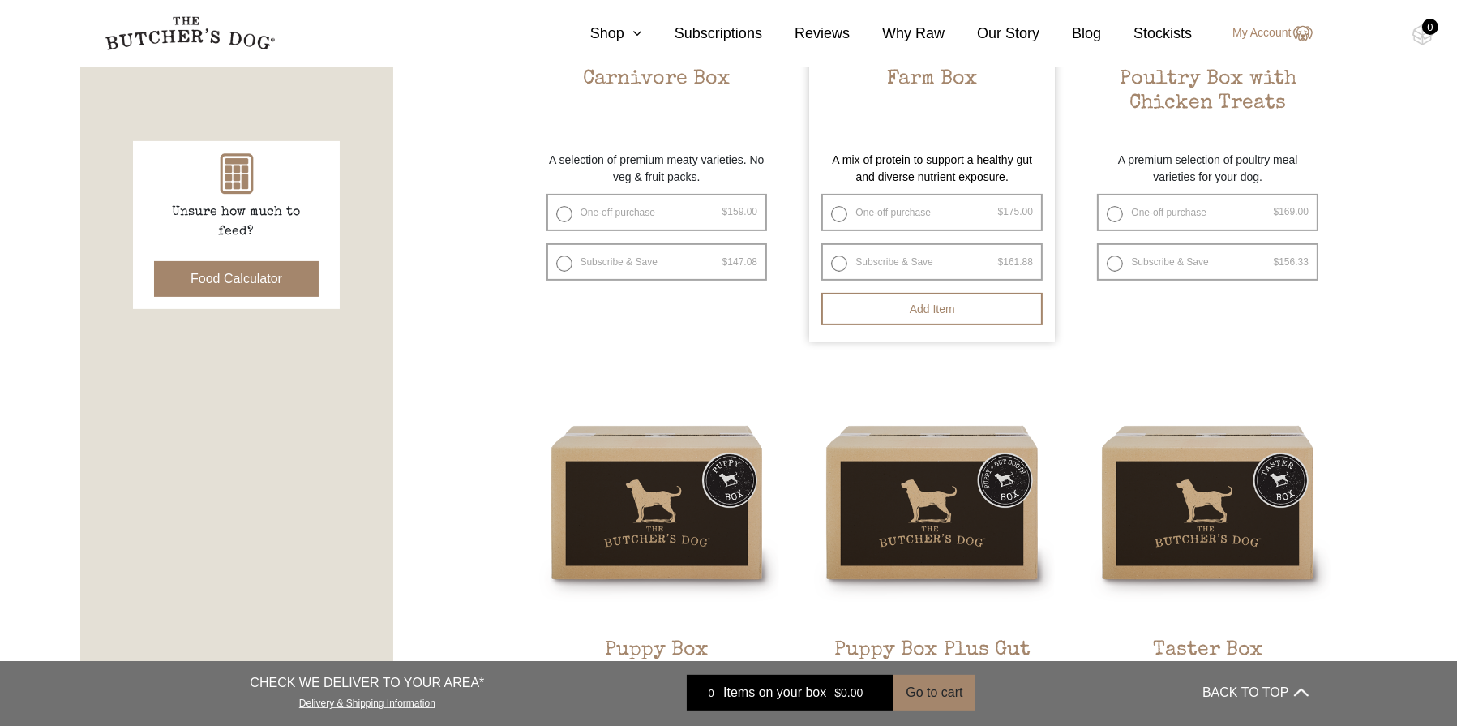
scroll to position [811, 0]
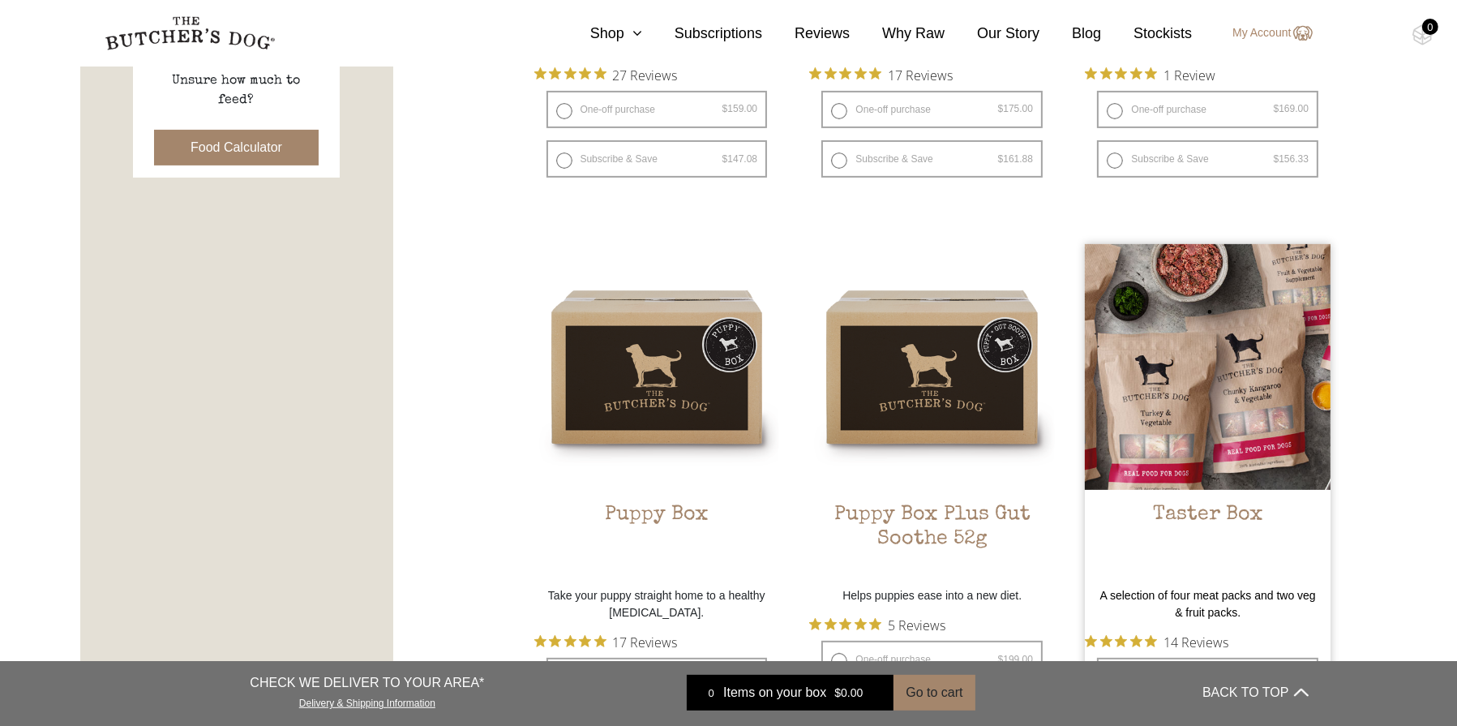
click at [1241, 363] on img at bounding box center [1208, 367] width 246 height 246
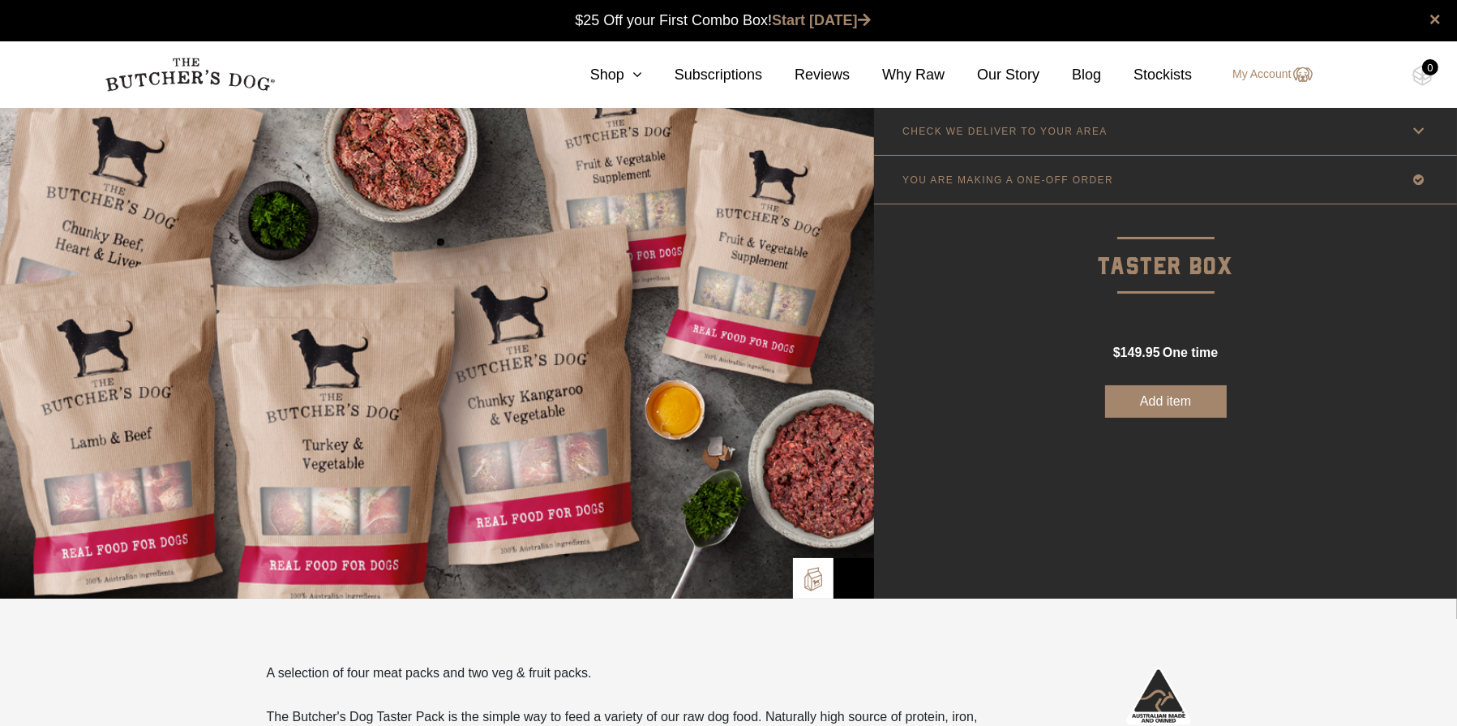
click at [1188, 381] on div "$ 149.95 one time $ 149.95 Original price was: $149.95. $ 138.70 Current price …" at bounding box center [1165, 352] width 105 height 66
click at [1164, 435] on button "Add item" at bounding box center [1166, 430] width 122 height 32
click at [1421, 66] on img at bounding box center [1422, 75] width 20 height 21
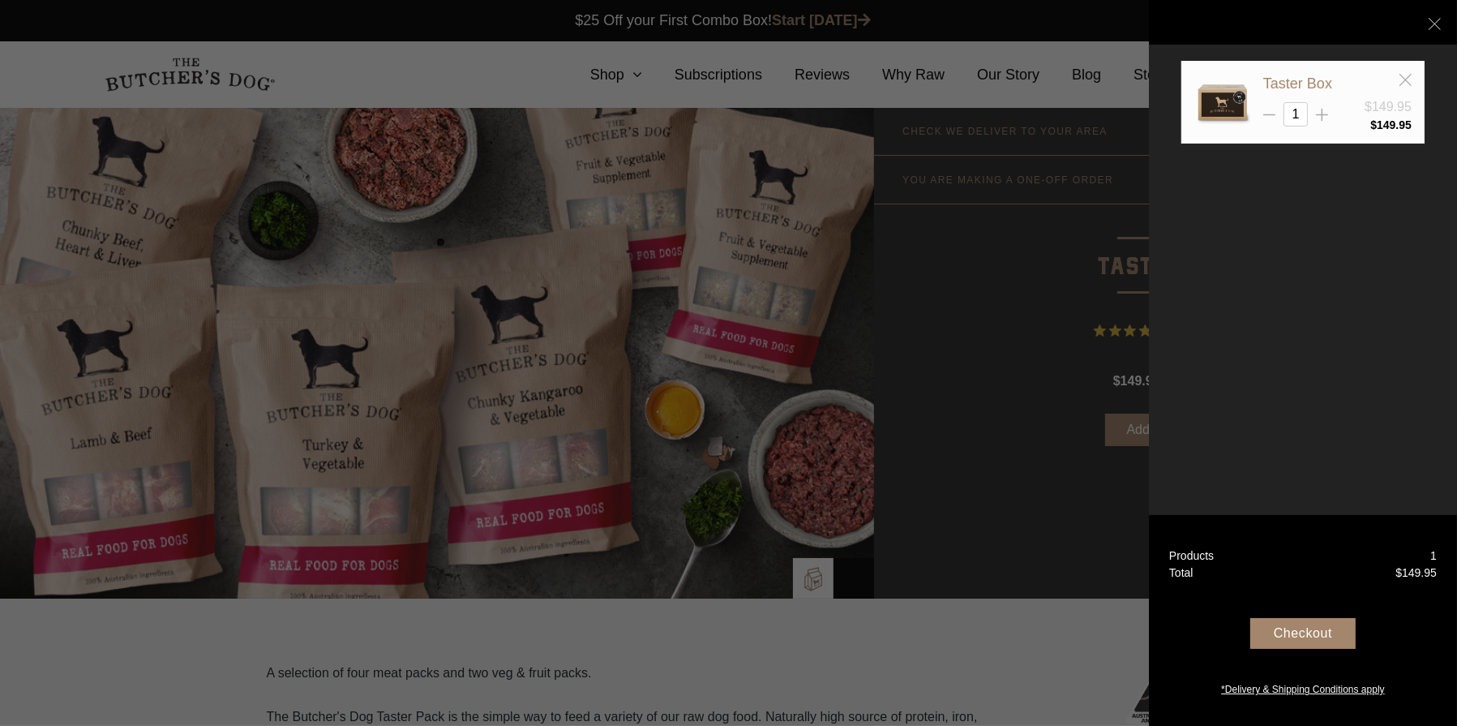
click at [1276, 627] on div "Checkout" at bounding box center [1302, 633] width 105 height 31
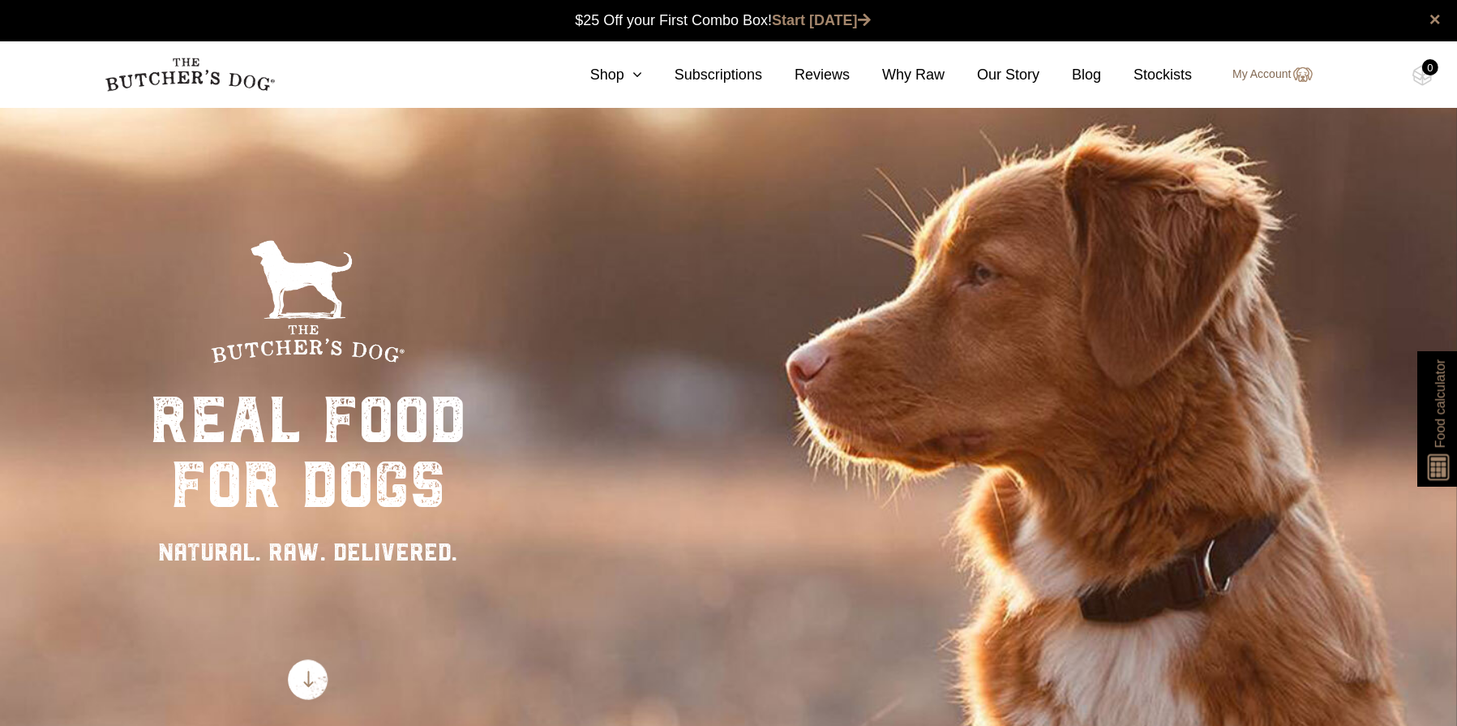
click at [1295, 69] on img at bounding box center [1302, 74] width 21 height 19
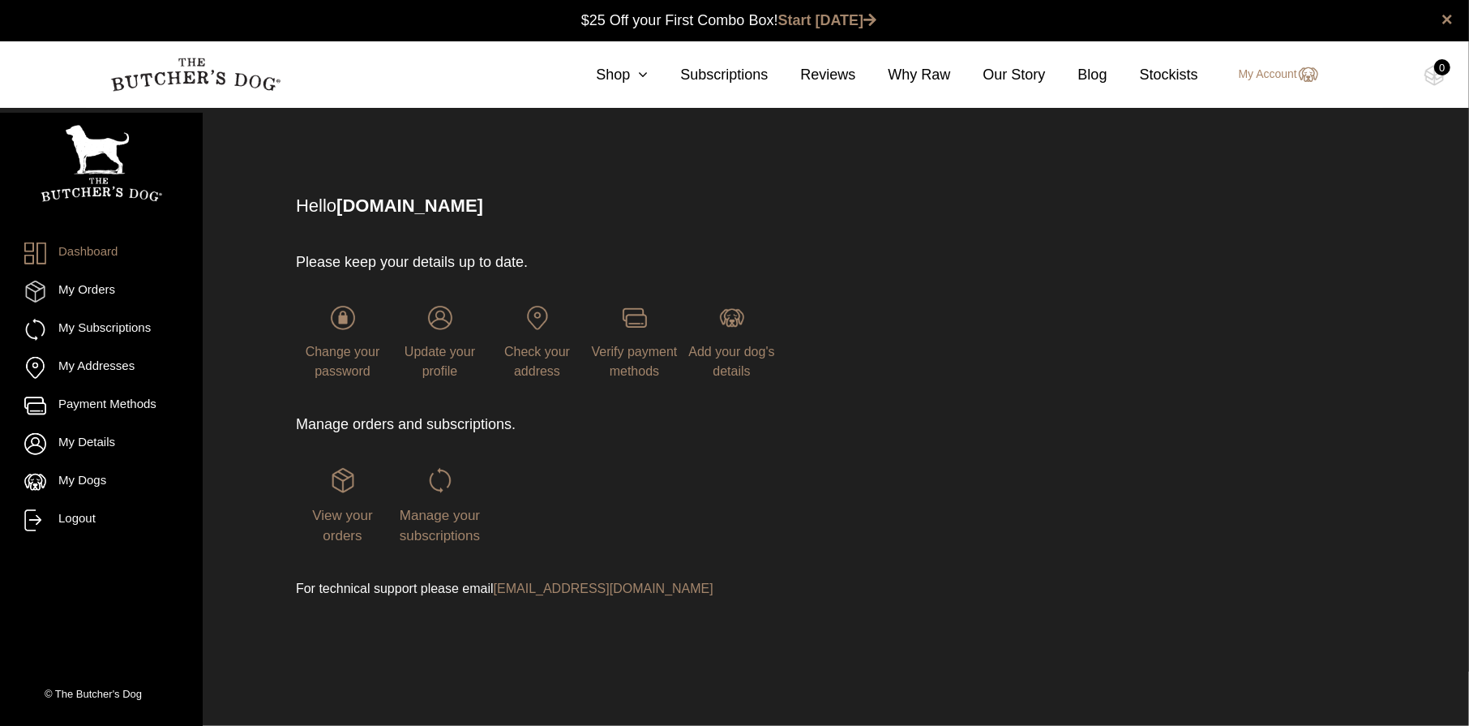
click at [925, 413] on div "Change your password Update your profile Check your address Verify payment meth…" at bounding box center [615, 343] width 638 height 140
click at [1035, 374] on div "Please keep your details up to date. Change your password Update your profile C…" at bounding box center [793, 425] width 994 height 412
click at [1181, 273] on div "Please keep your details up to date. Change your password Update your profile C…" at bounding box center [793, 425] width 994 height 412
click at [1447, 19] on link "×" at bounding box center [1447, 19] width 11 height 19
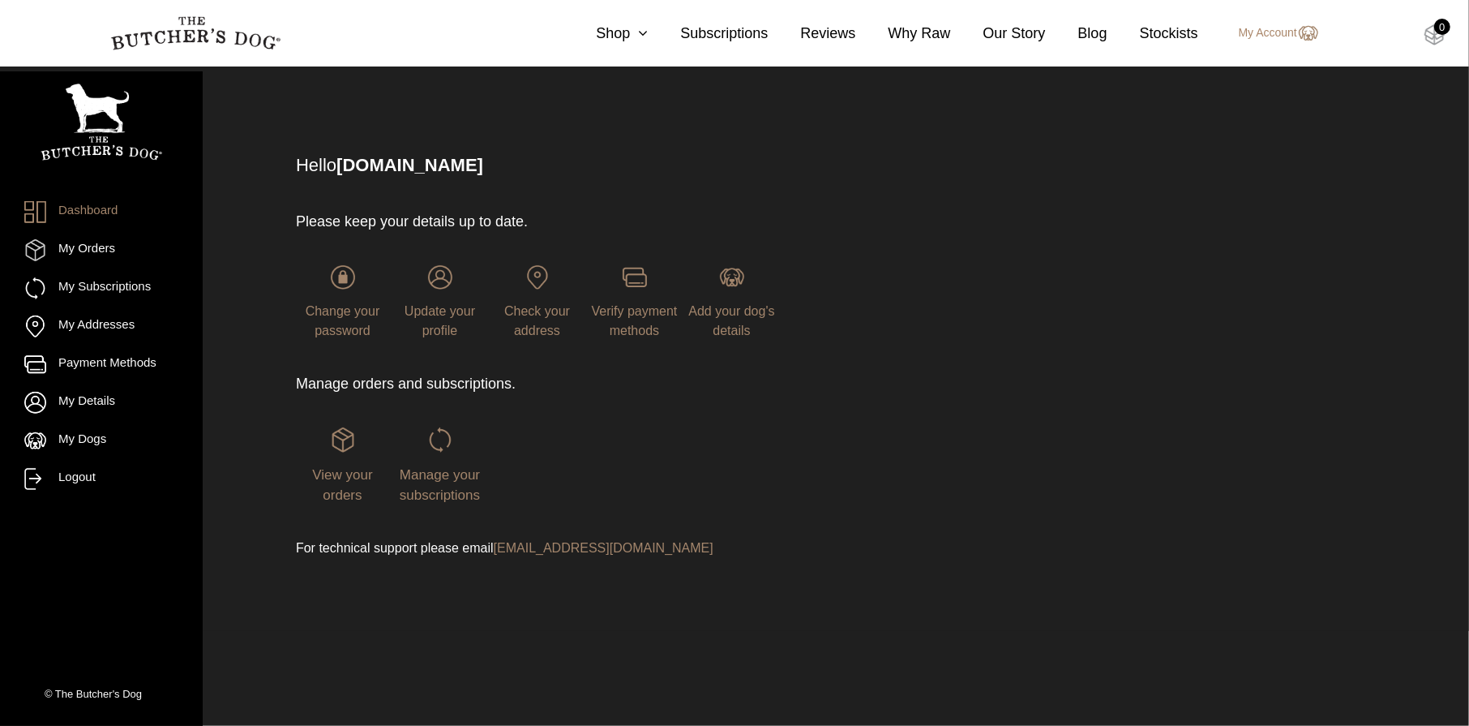
click at [1438, 31] on div "0" at bounding box center [1442, 27] width 16 height 16
click at [62, 482] on link "Logout" at bounding box center [101, 479] width 154 height 22
